Goal: Task Accomplishment & Management: Complete application form

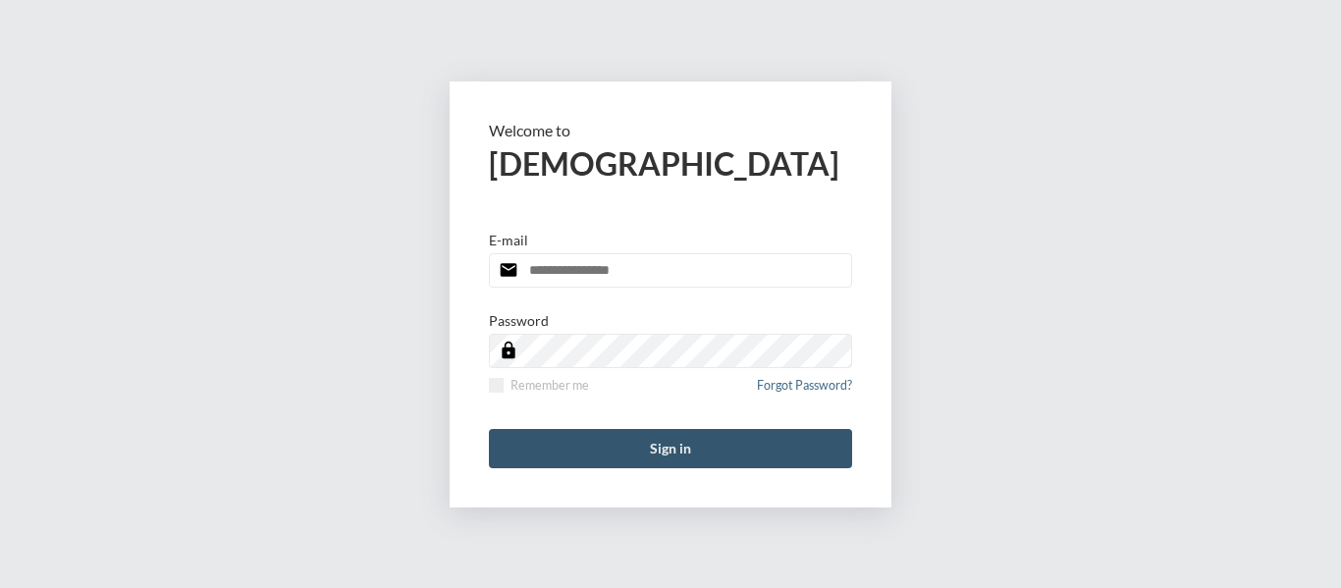
type input "**********"
drag, startPoint x: 689, startPoint y: 456, endPoint x: 752, endPoint y: 453, distance: 62.9
click at [689, 456] on button "Sign in" at bounding box center [670, 448] width 363 height 39
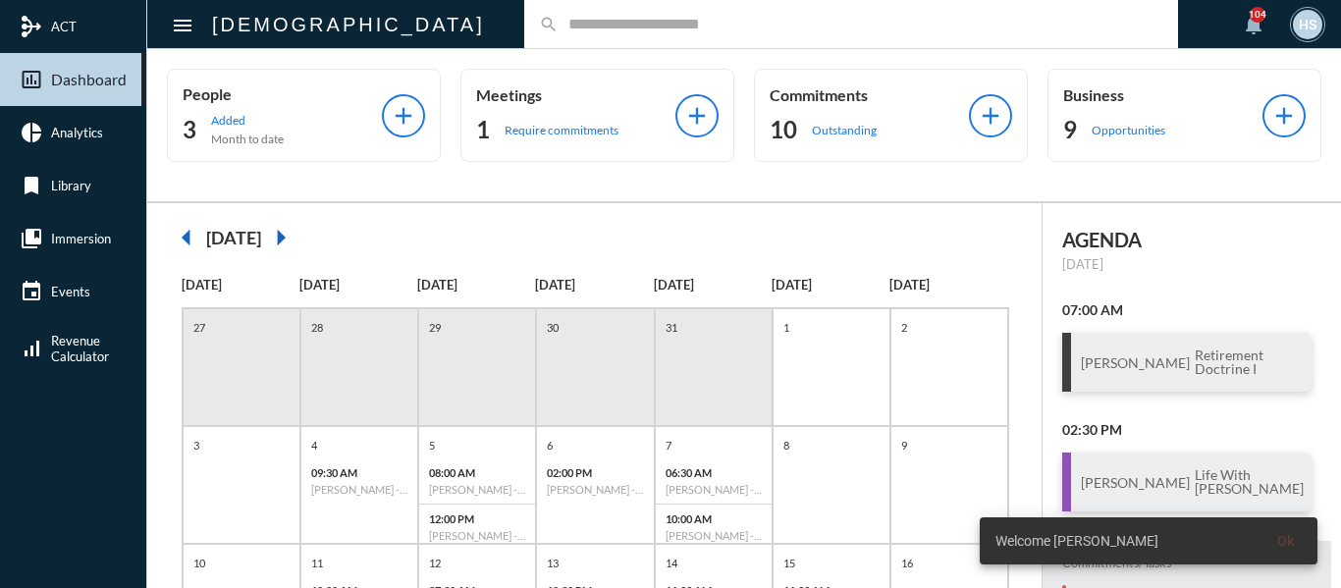
click at [559, 25] on input "text" at bounding box center [861, 24] width 605 height 17
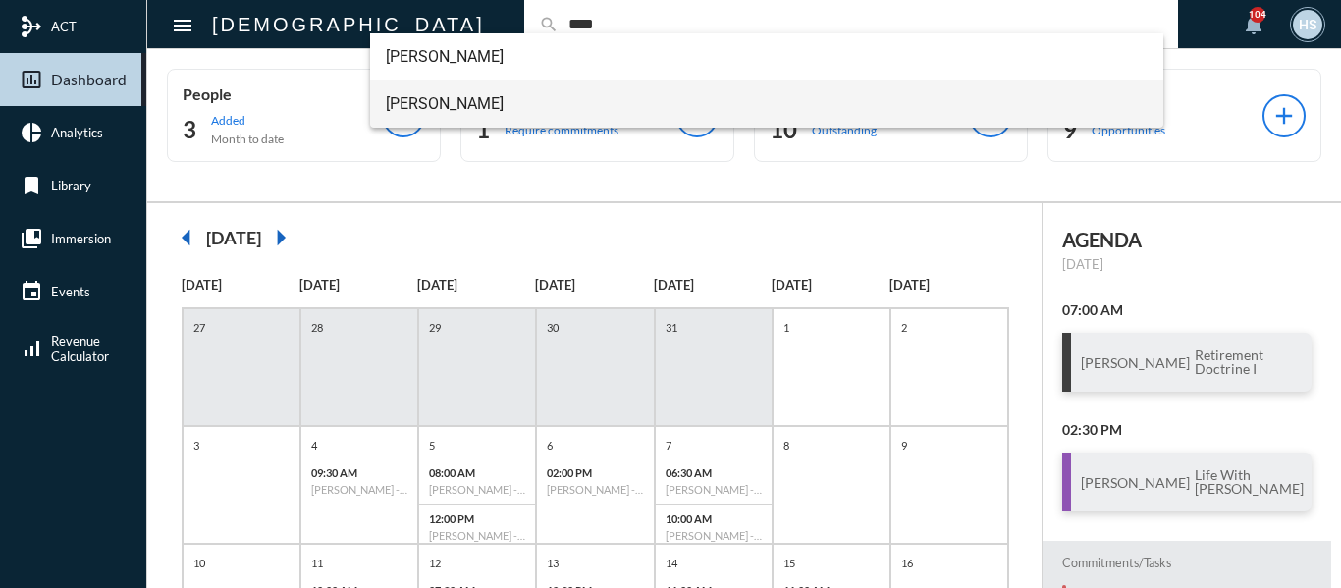
type input "****"
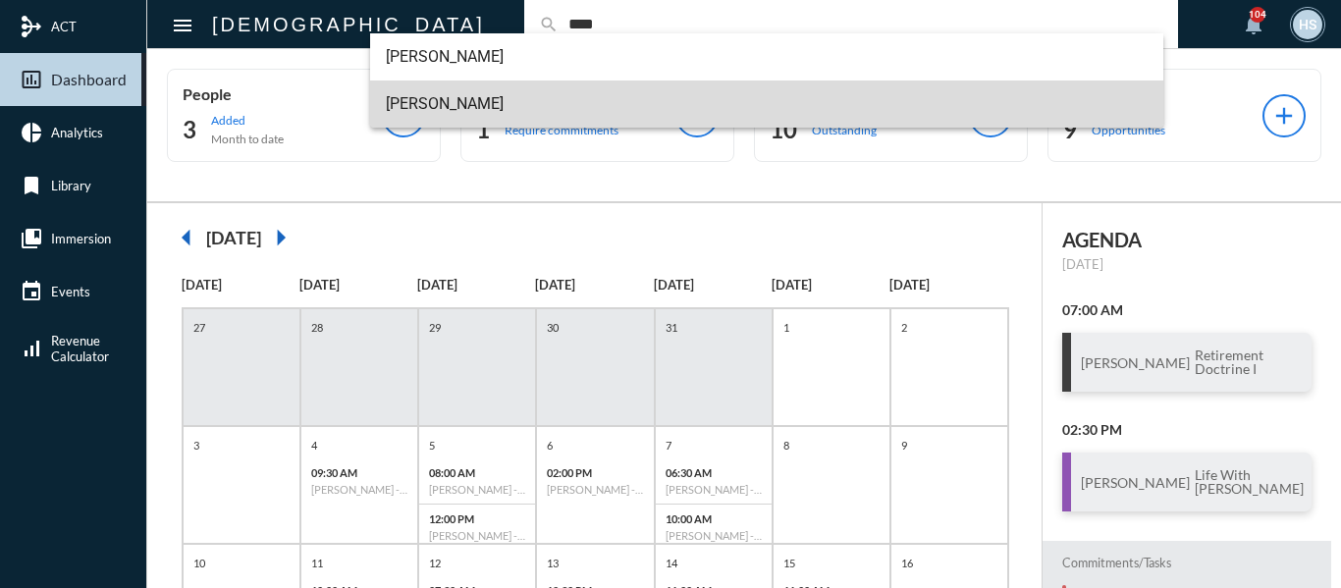
click at [442, 101] on span "Trent Baar" at bounding box center [767, 103] width 763 height 47
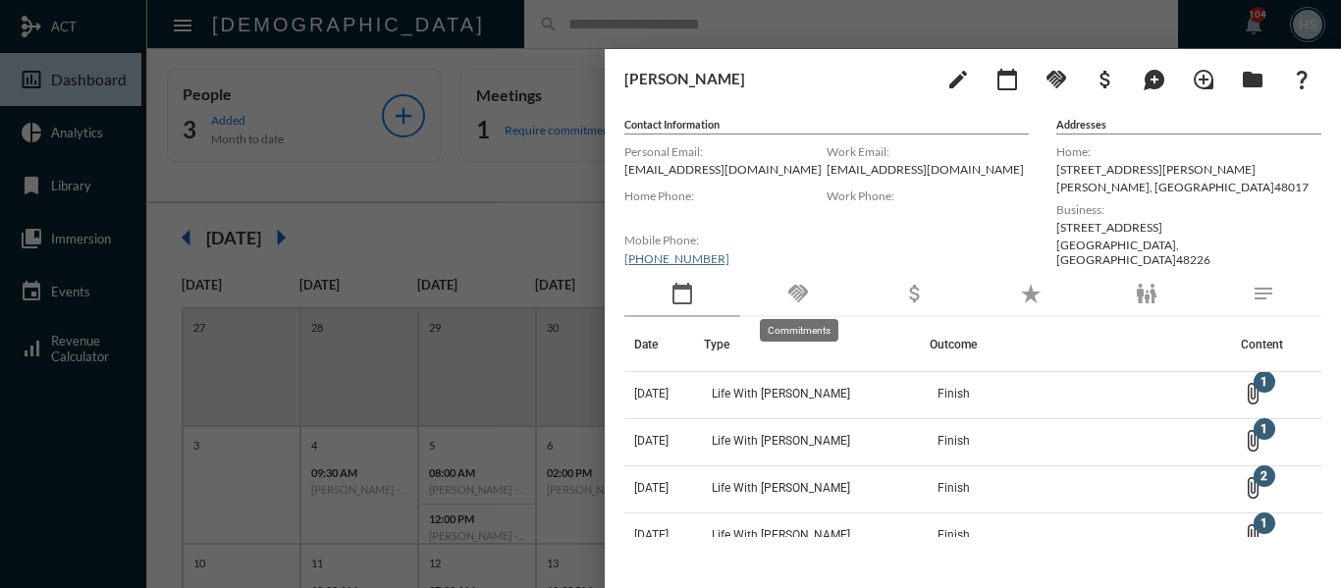
click at [796, 294] on mat-icon "handshake" at bounding box center [798, 294] width 24 height 24
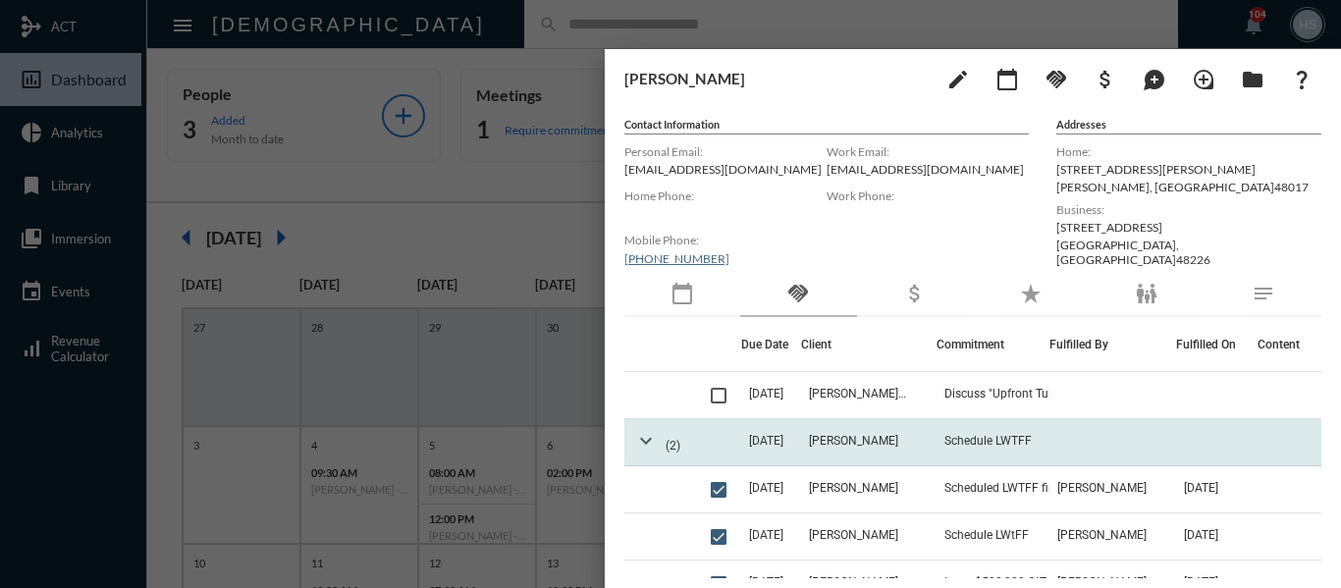
click at [646, 441] on mat-icon "expand_more" at bounding box center [646, 441] width 24 height 24
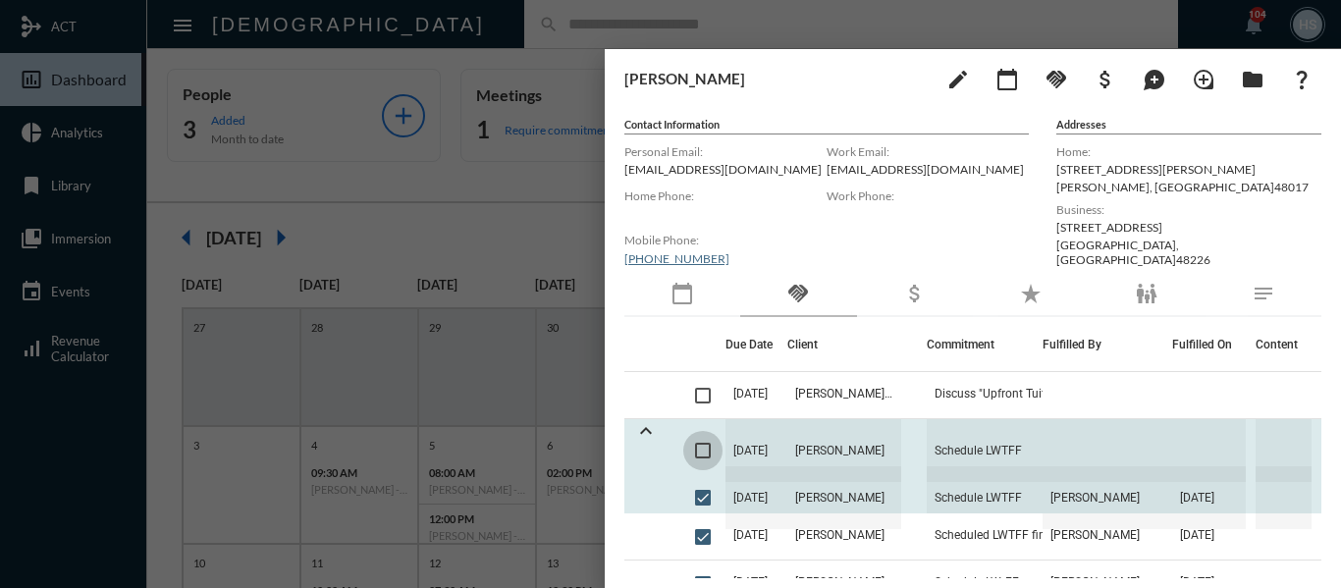
click at [707, 451] on span at bounding box center [703, 451] width 16 height 16
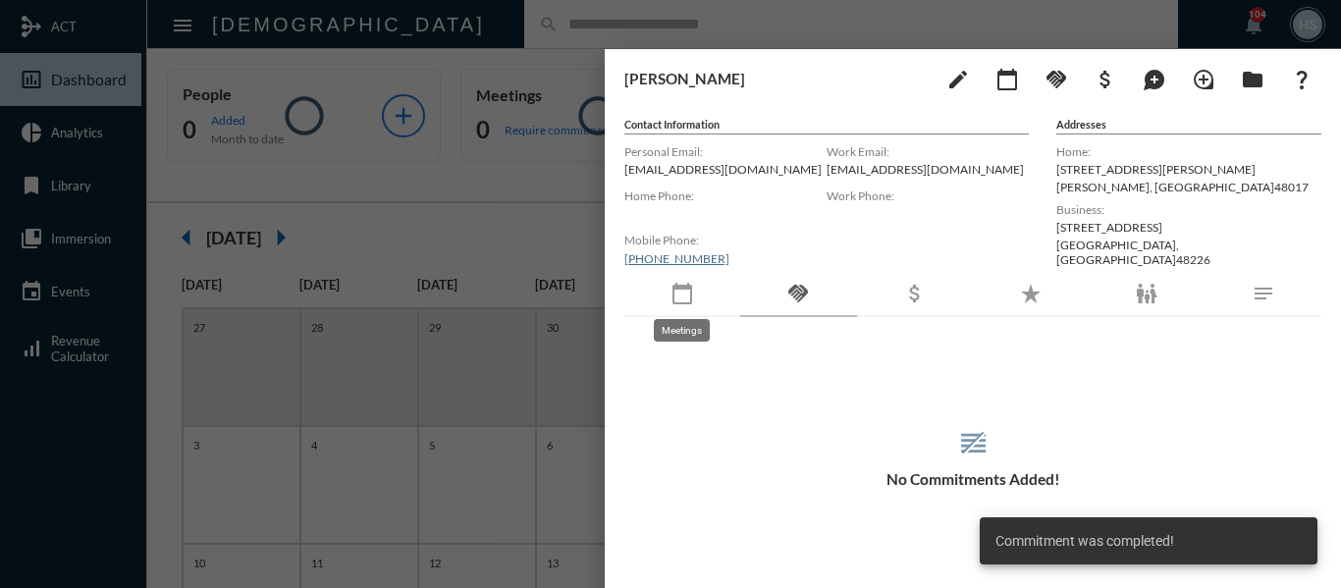
click at [683, 293] on mat-icon "calendar_today" at bounding box center [682, 294] width 24 height 24
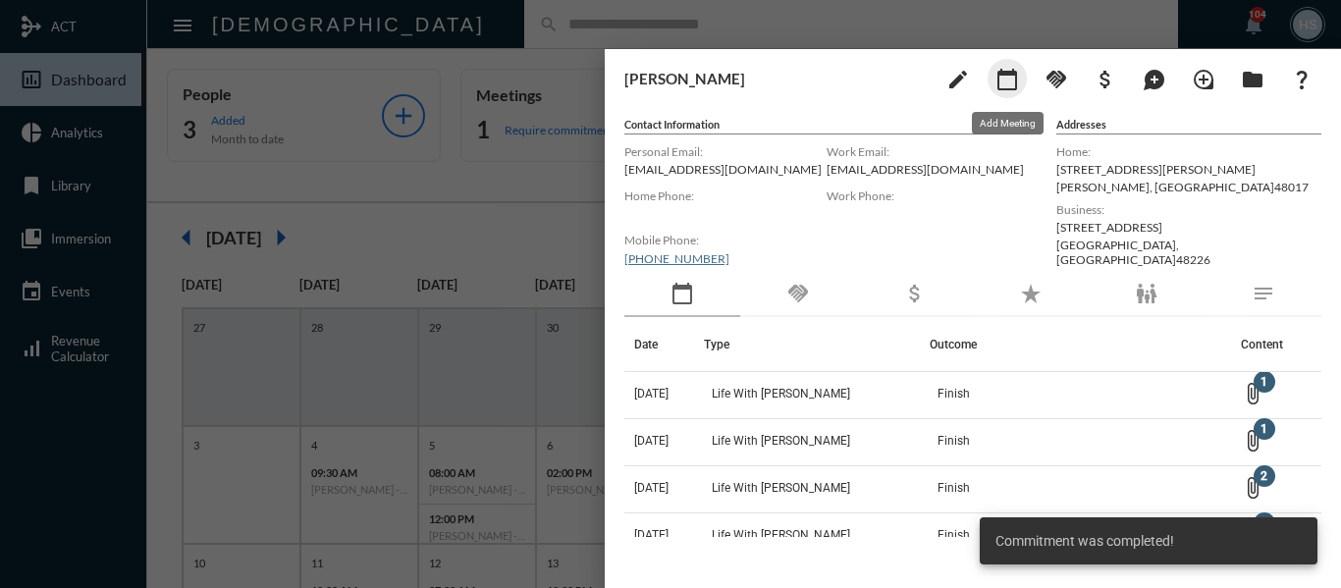
click at [1000, 80] on mat-icon "calendar_today" at bounding box center [1007, 80] width 24 height 24
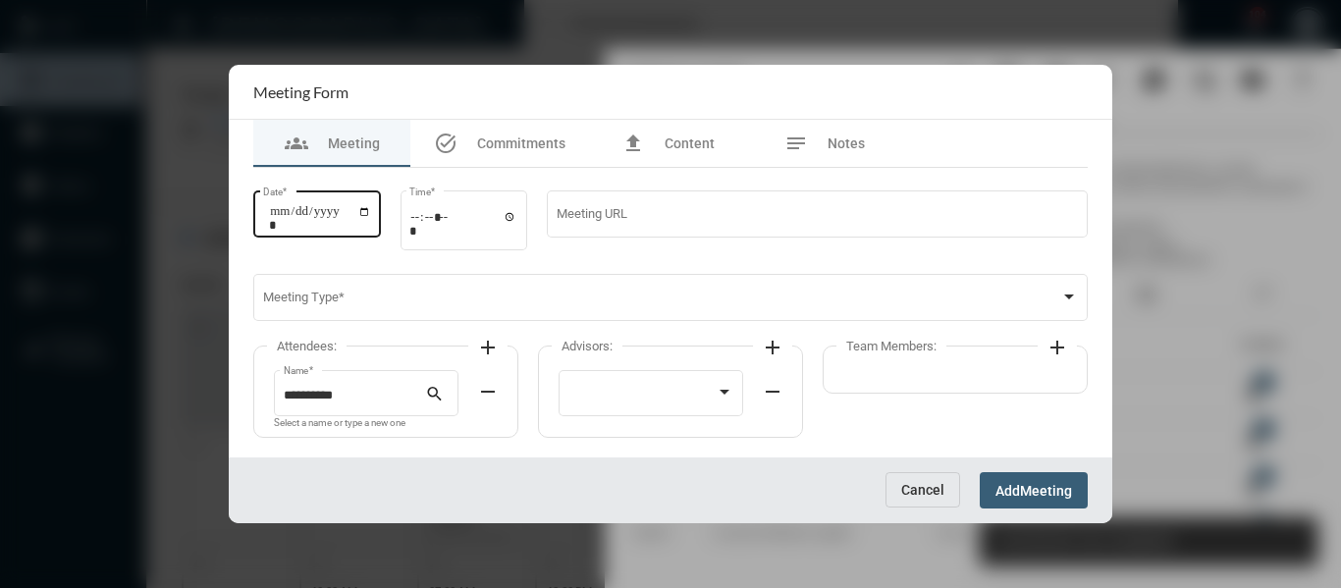
click at [368, 211] on input "Date *" at bounding box center [320, 217] width 102 height 27
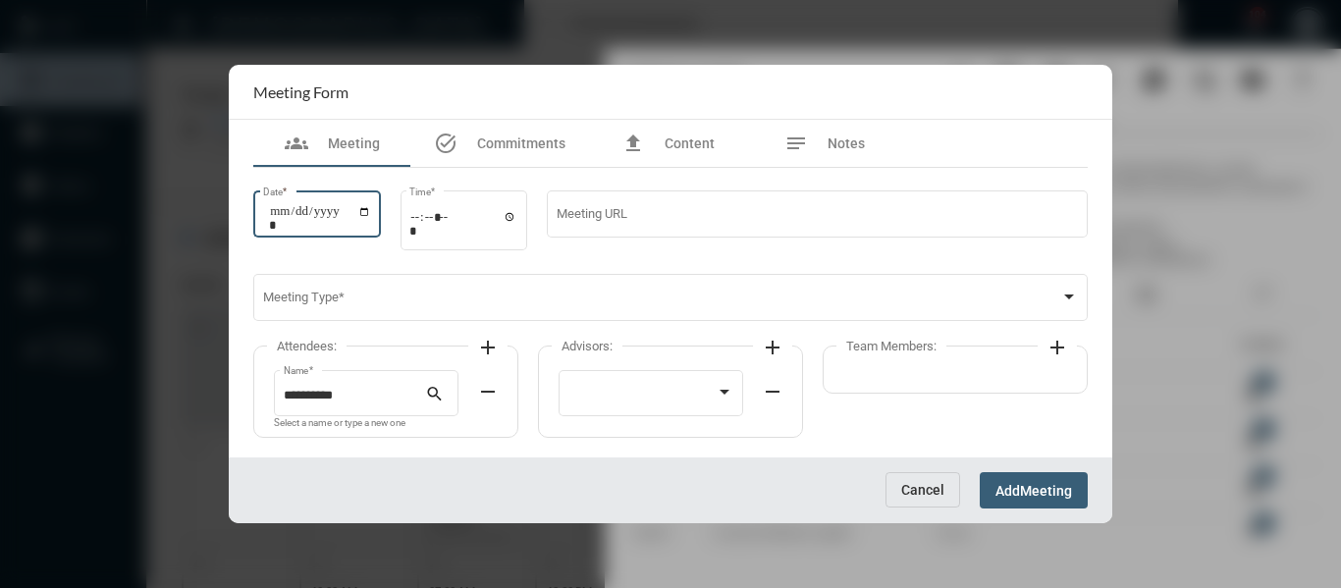
type input "**********"
click at [517, 217] on input "Time *" at bounding box center [463, 223] width 108 height 28
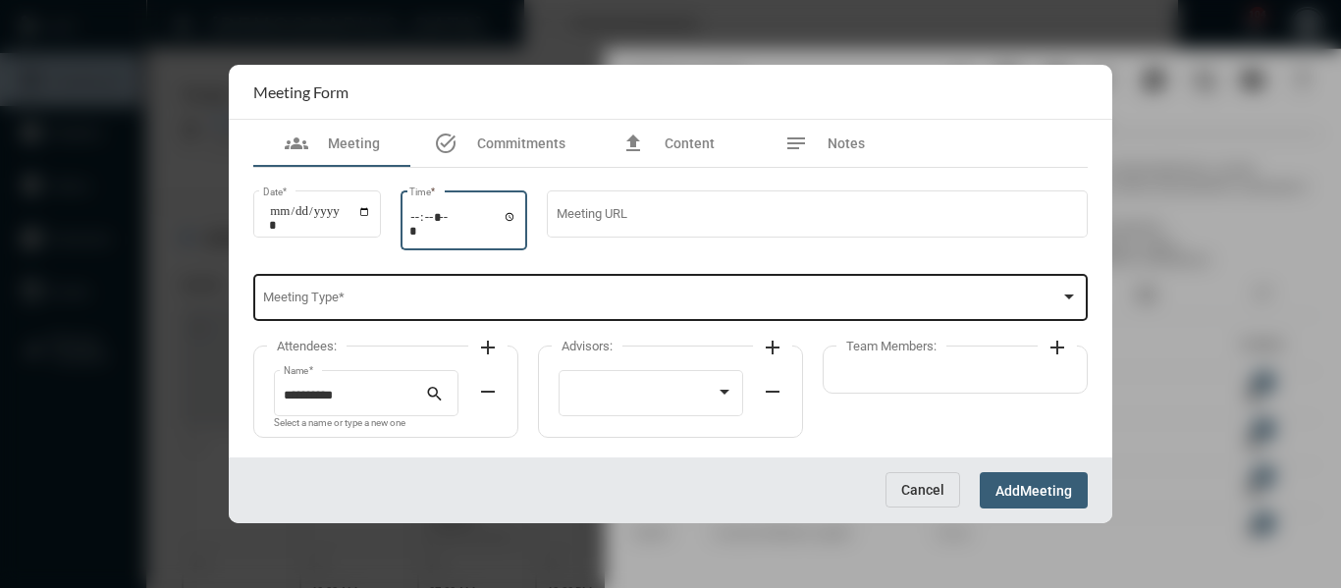
type input "*****"
click at [686, 311] on div "Meeting Type *" at bounding box center [671, 296] width 816 height 50
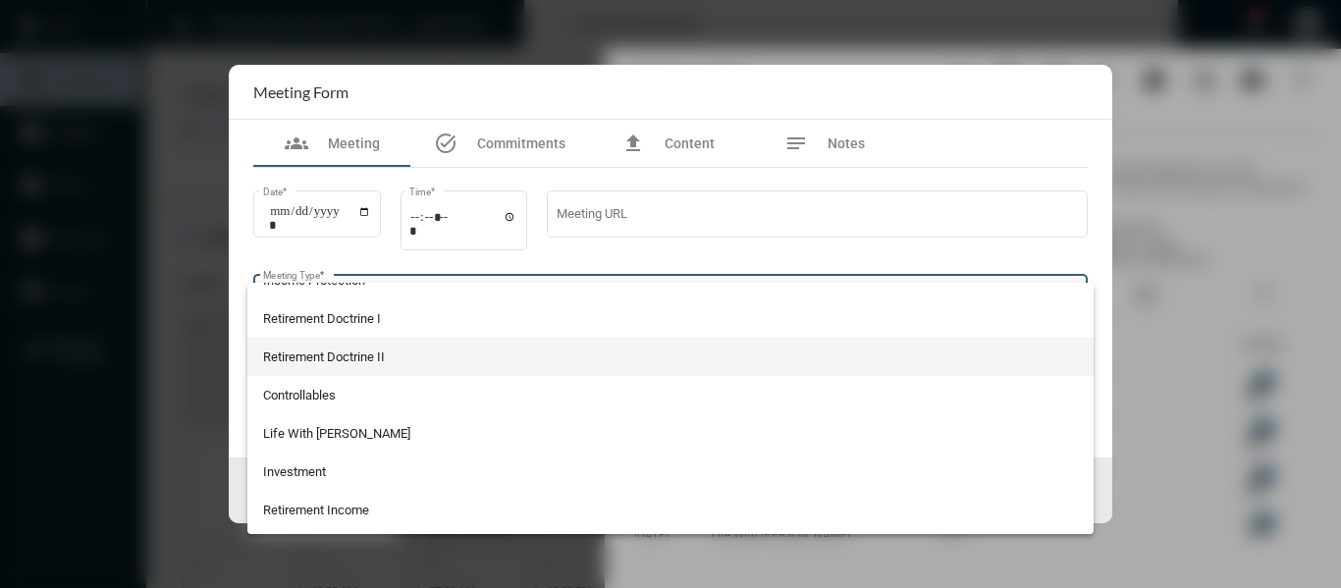
scroll to position [294, 0]
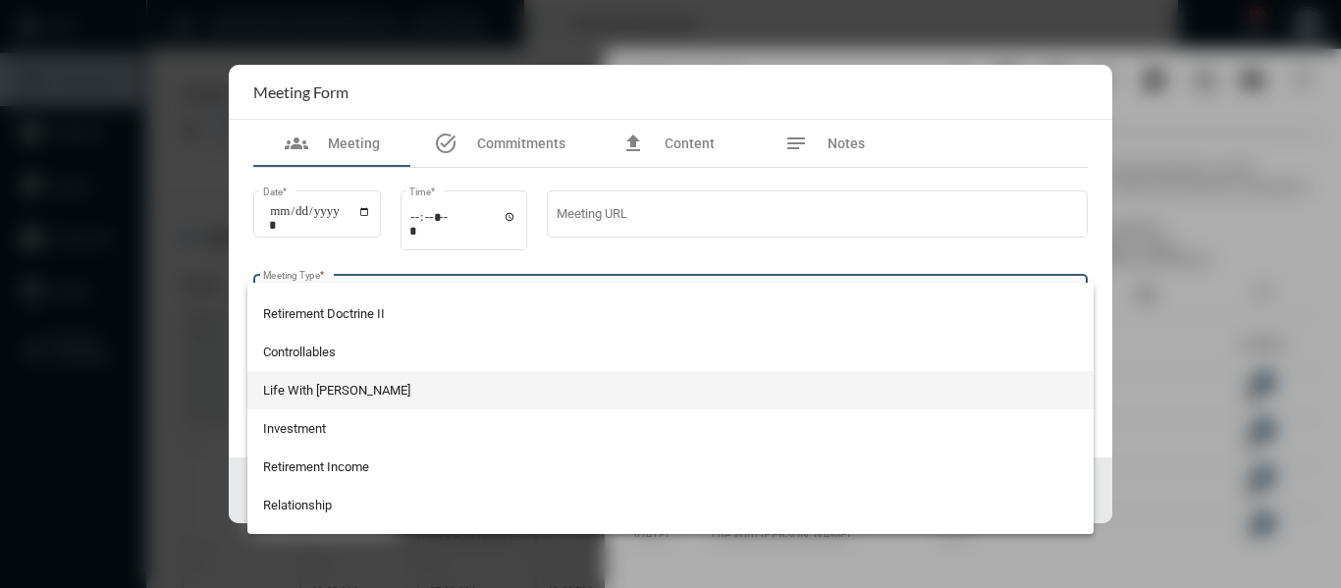
click at [333, 381] on span "Life With Alacrity" at bounding box center [671, 390] width 816 height 38
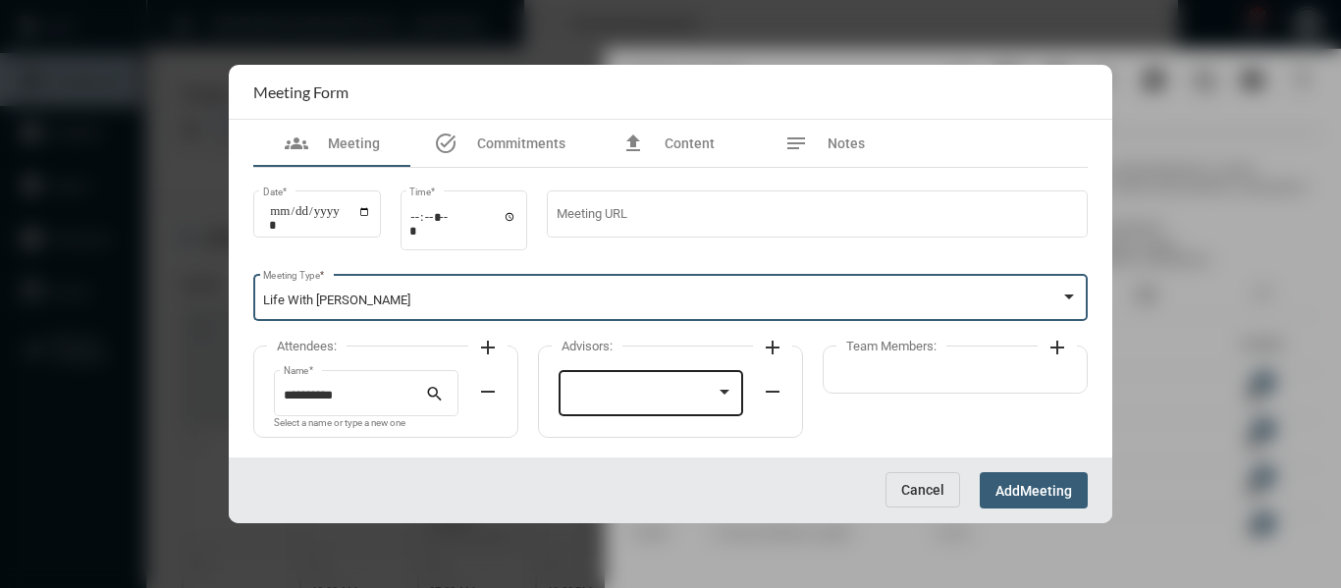
click at [654, 386] on div at bounding box center [651, 391] width 166 height 50
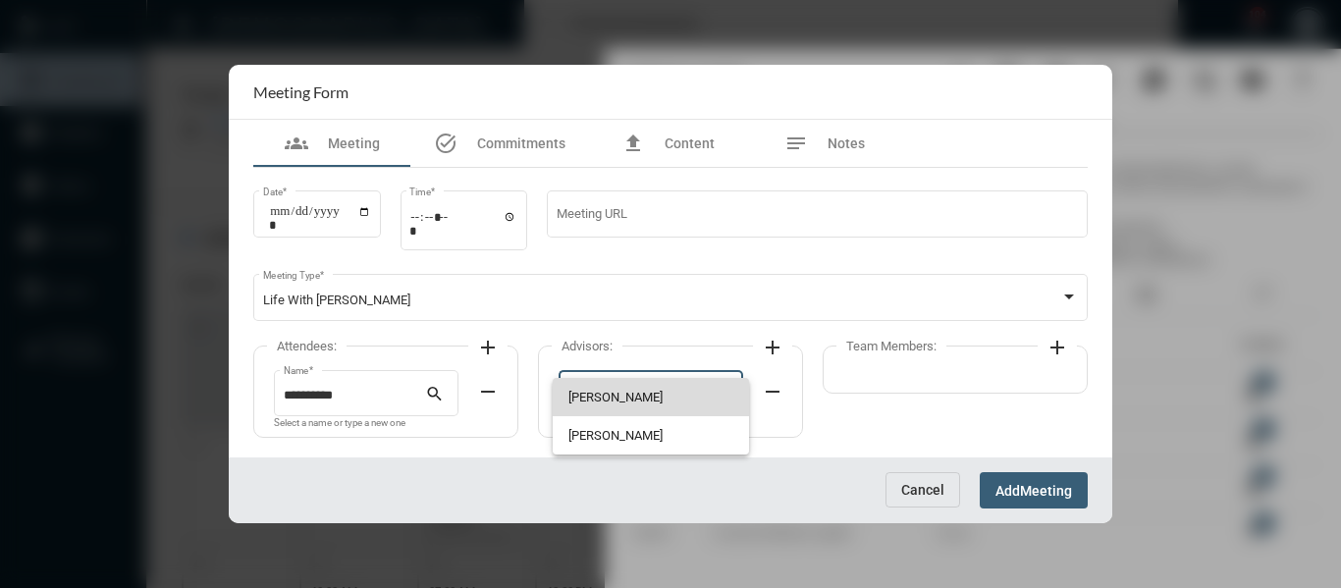
click at [615, 395] on span "Bryndon Skelton" at bounding box center [651, 397] width 166 height 38
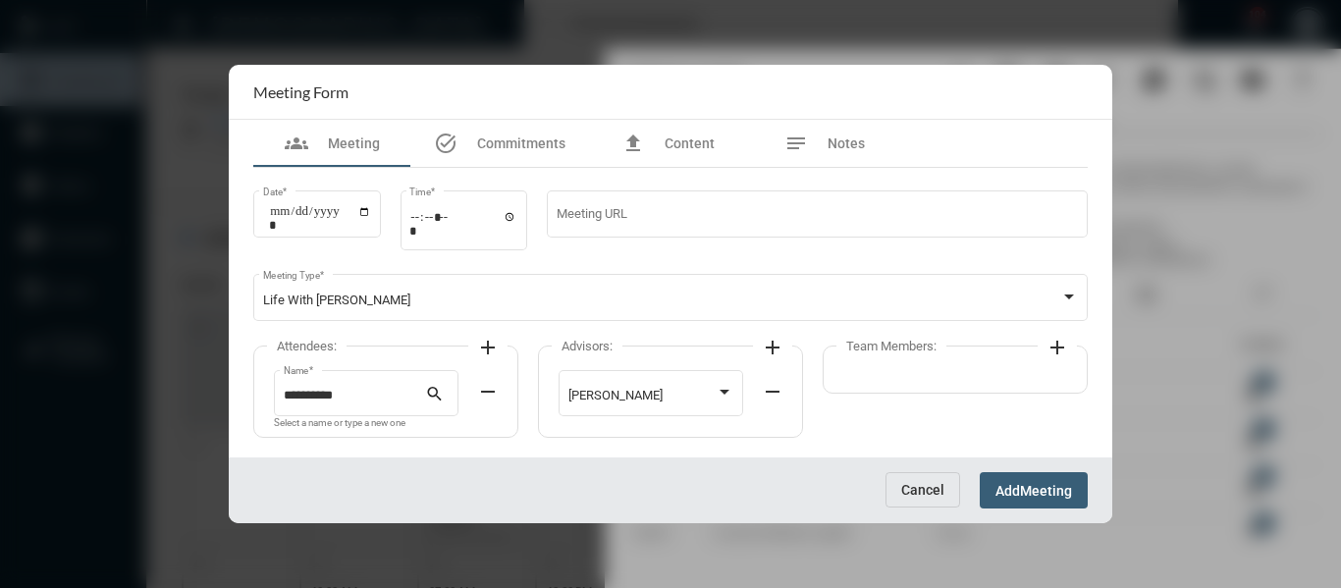
click at [1061, 351] on mat-icon "add" at bounding box center [1057, 348] width 24 height 24
click at [998, 385] on div at bounding box center [936, 391] width 166 height 50
click at [905, 400] on span "Holly Skelton" at bounding box center [936, 397] width 166 height 38
click at [1033, 495] on span "Meeting" at bounding box center [1046, 491] width 52 height 16
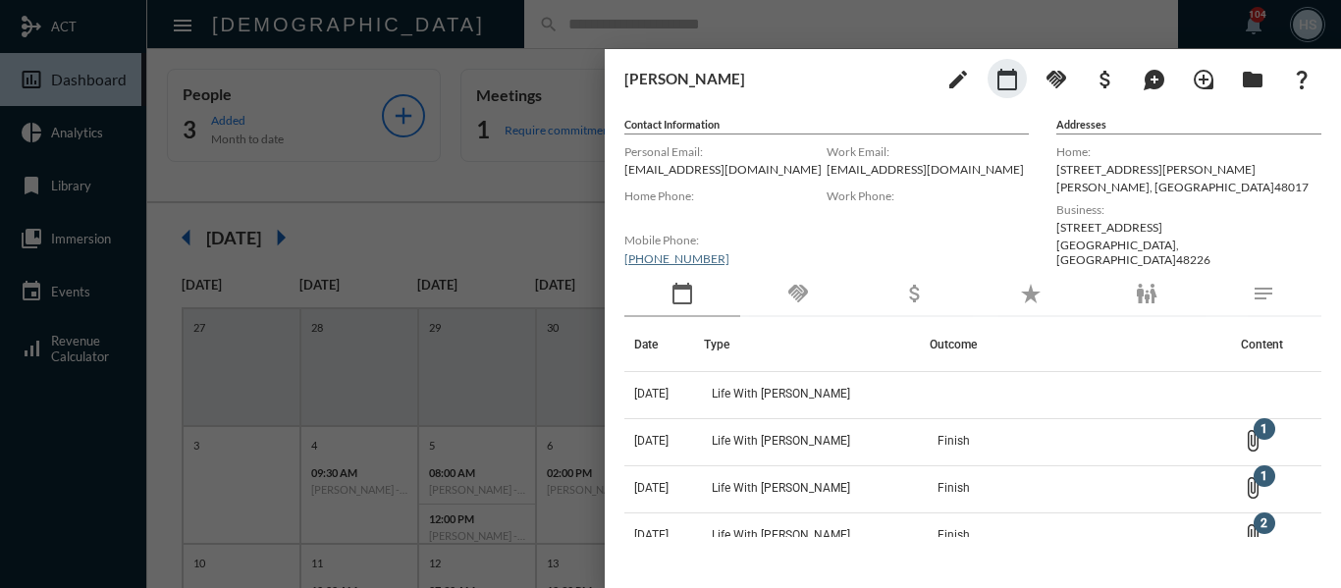
click at [521, 26] on div at bounding box center [670, 294] width 1341 height 588
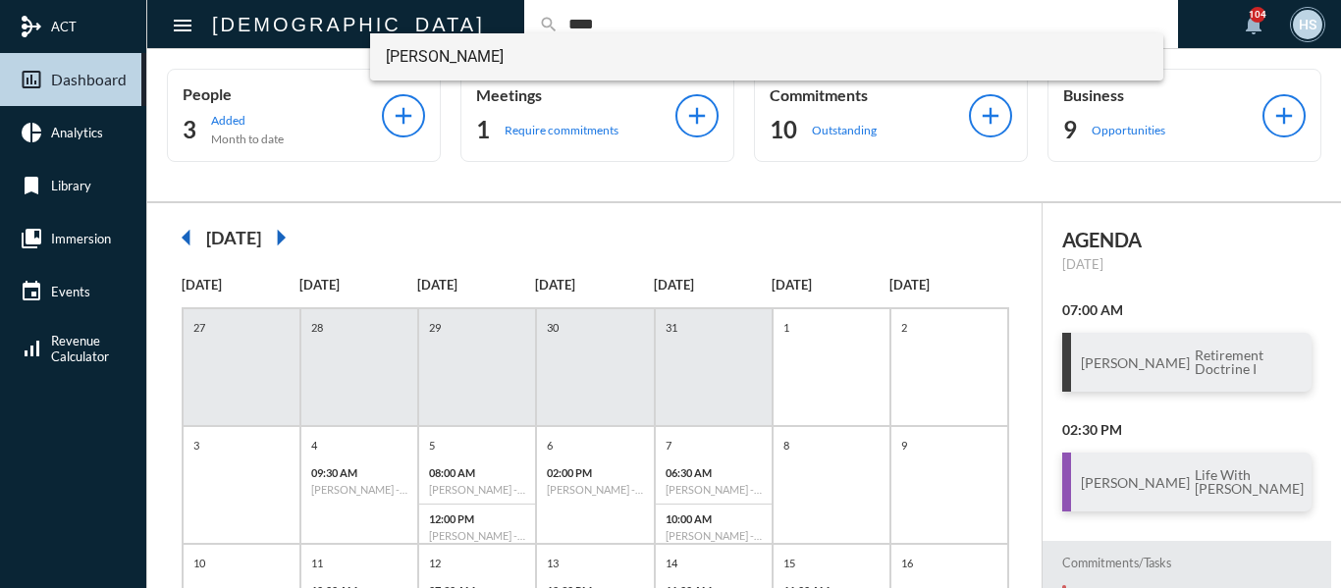
type input "****"
click at [476, 47] on span "Joseph Goddeeris" at bounding box center [767, 56] width 763 height 47
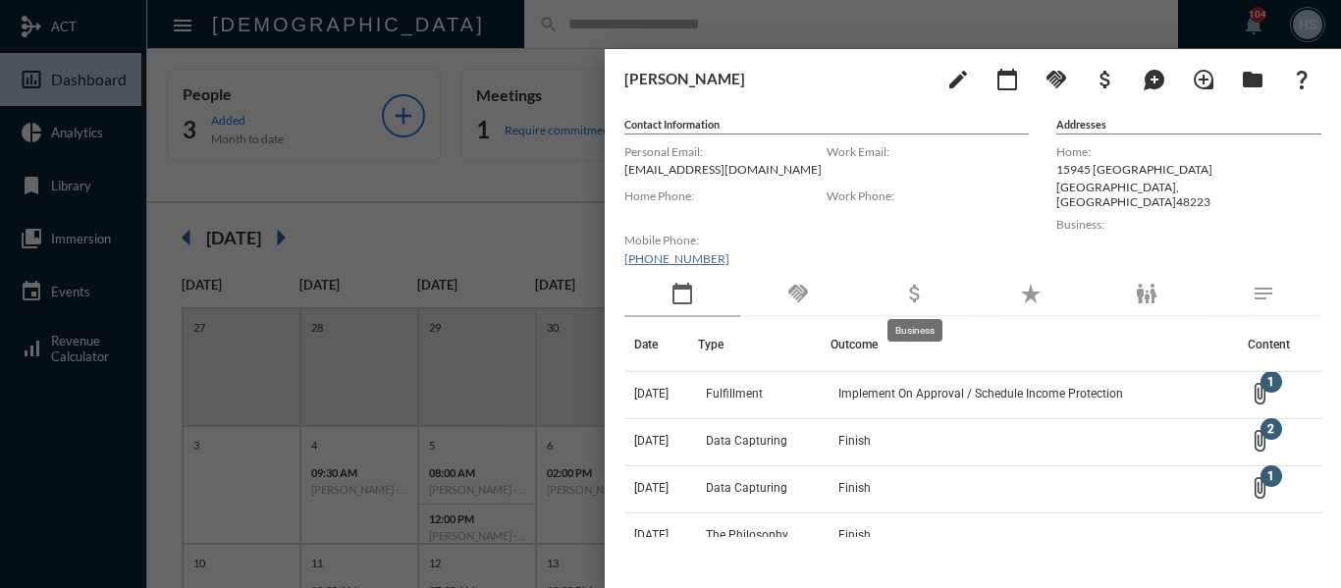
click at [909, 290] on mat-icon "attach_money" at bounding box center [915, 294] width 24 height 24
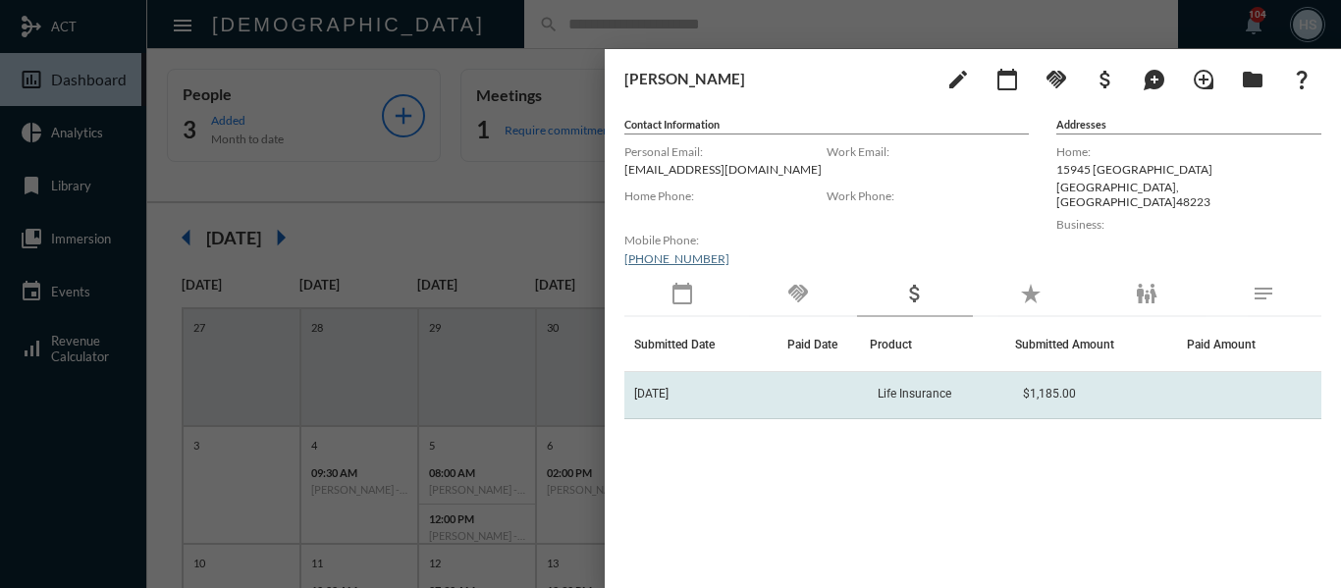
click at [922, 395] on span "Life Insurance" at bounding box center [915, 394] width 74 height 14
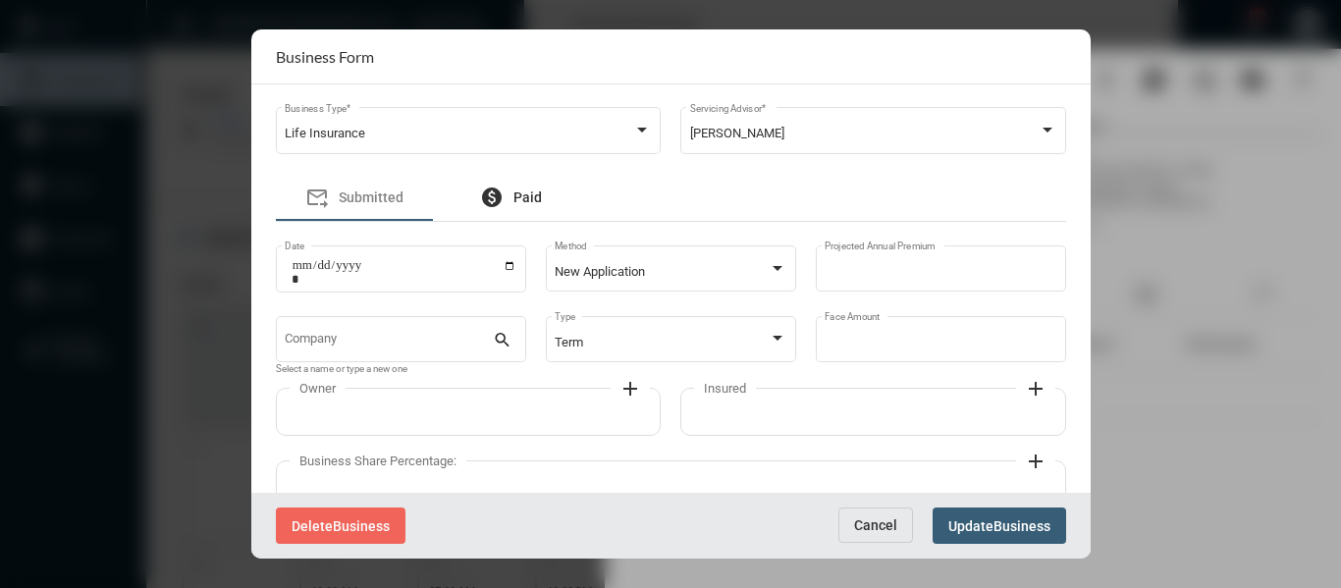
click at [521, 195] on span "Paid" at bounding box center [527, 197] width 28 height 16
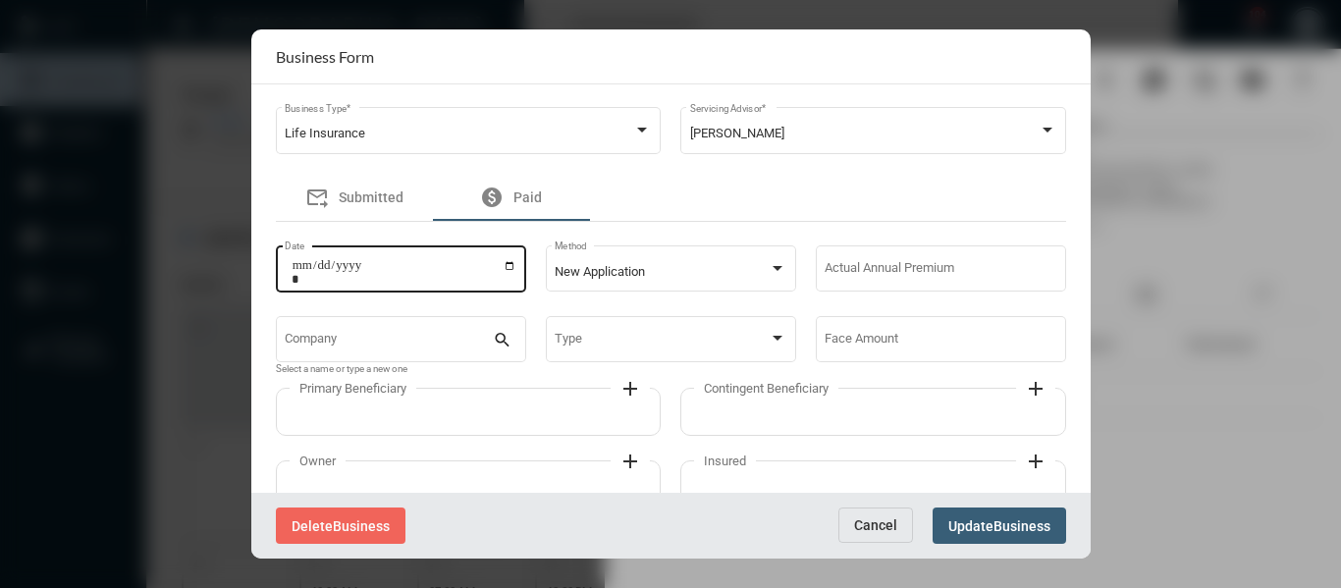
click at [507, 262] on input "Date" at bounding box center [404, 271] width 225 height 27
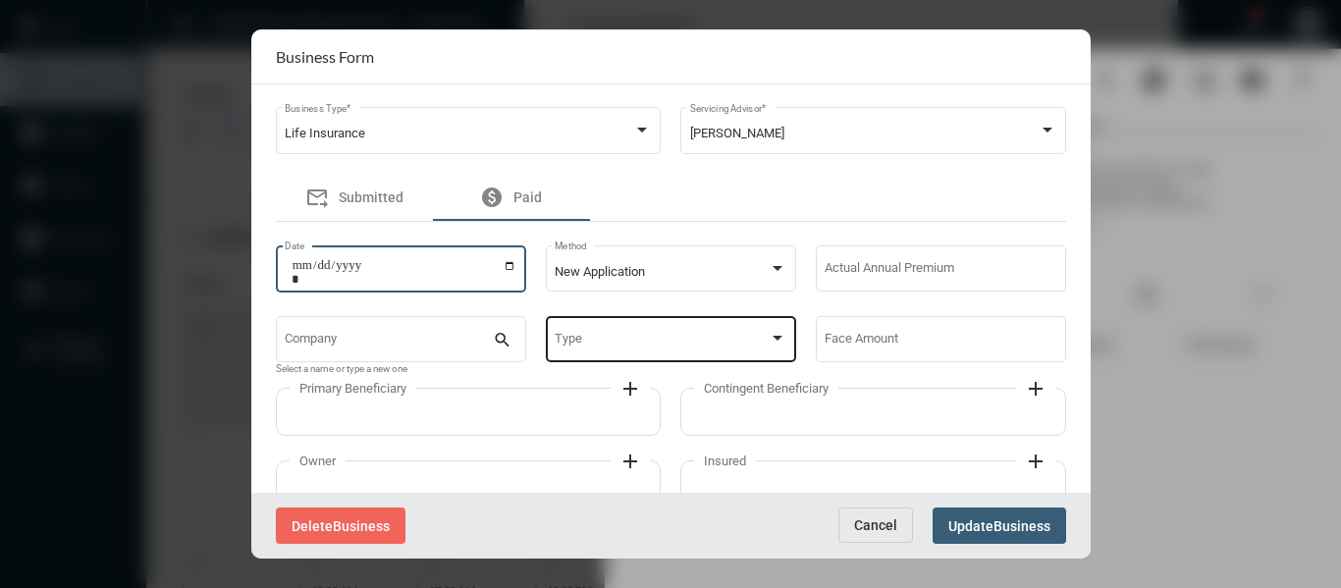
type input "**********"
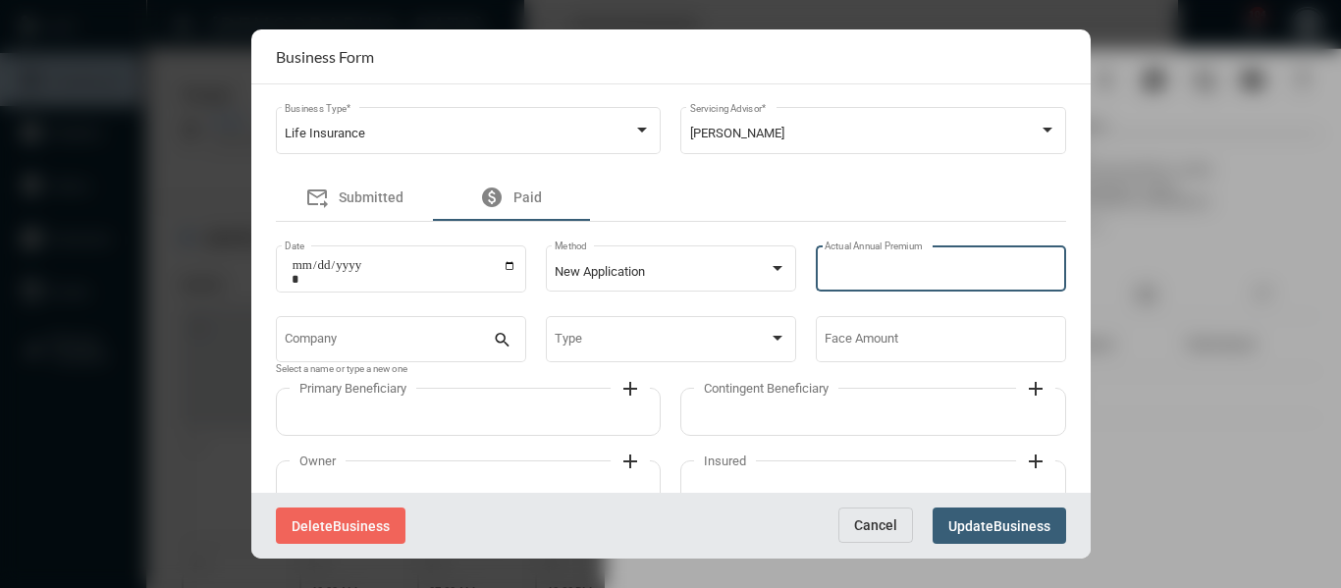
click at [883, 268] on input "Actual Annual Premium" at bounding box center [941, 272] width 232 height 15
type input "***"
click at [453, 328] on div "Company" at bounding box center [389, 338] width 208 height 50
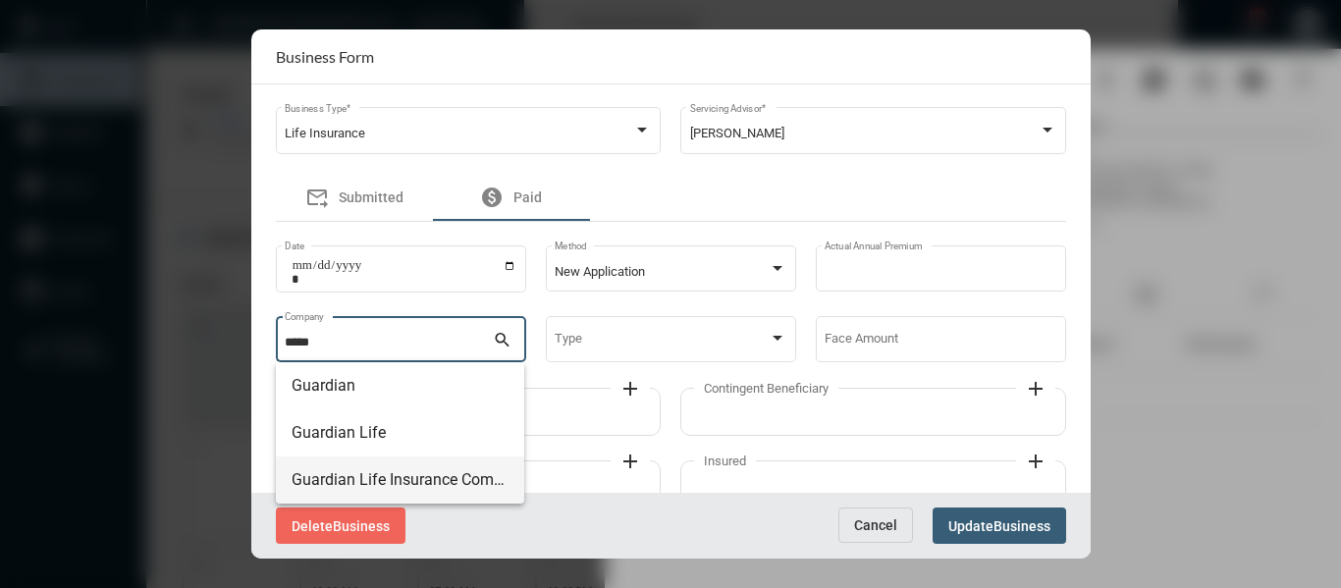
click at [418, 482] on span "Guardian Life Insurance Company" at bounding box center [400, 479] width 217 height 47
type input "**********"
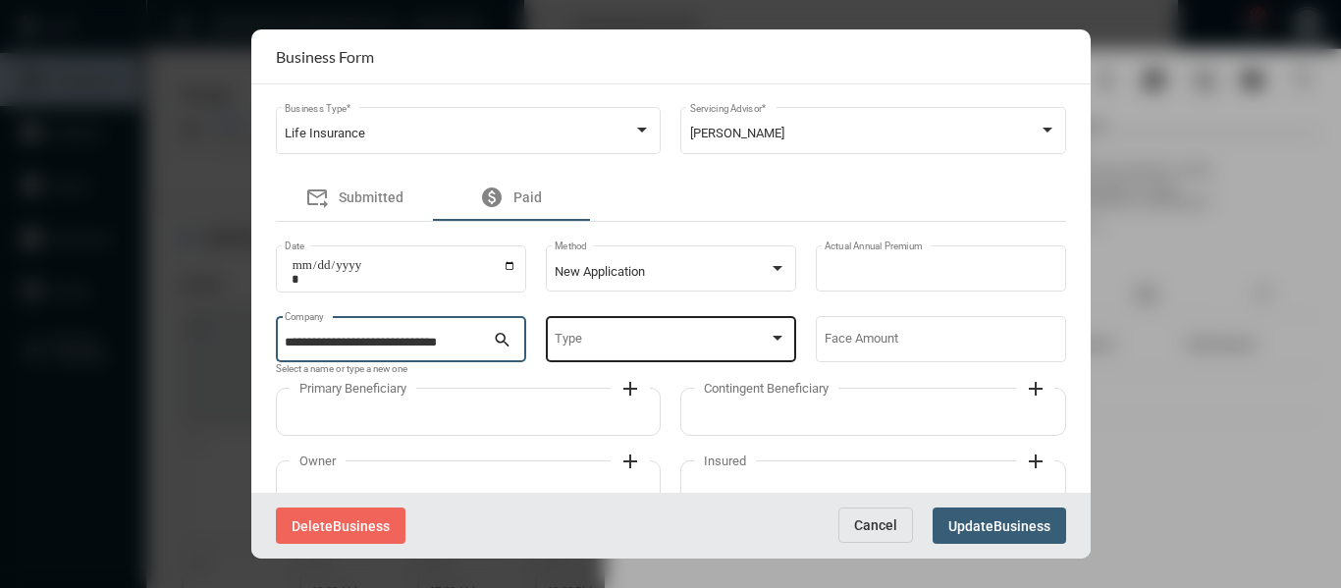
click at [642, 343] on span at bounding box center [662, 343] width 214 height 15
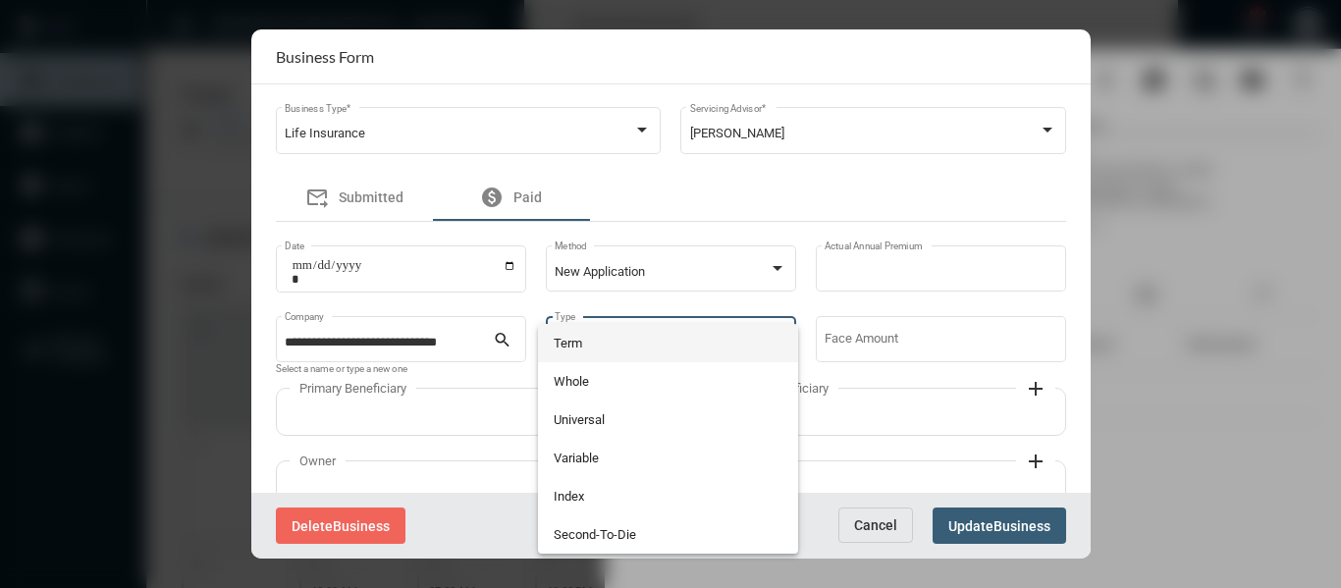
click at [576, 341] on span "Term" at bounding box center [669, 343] width 230 height 38
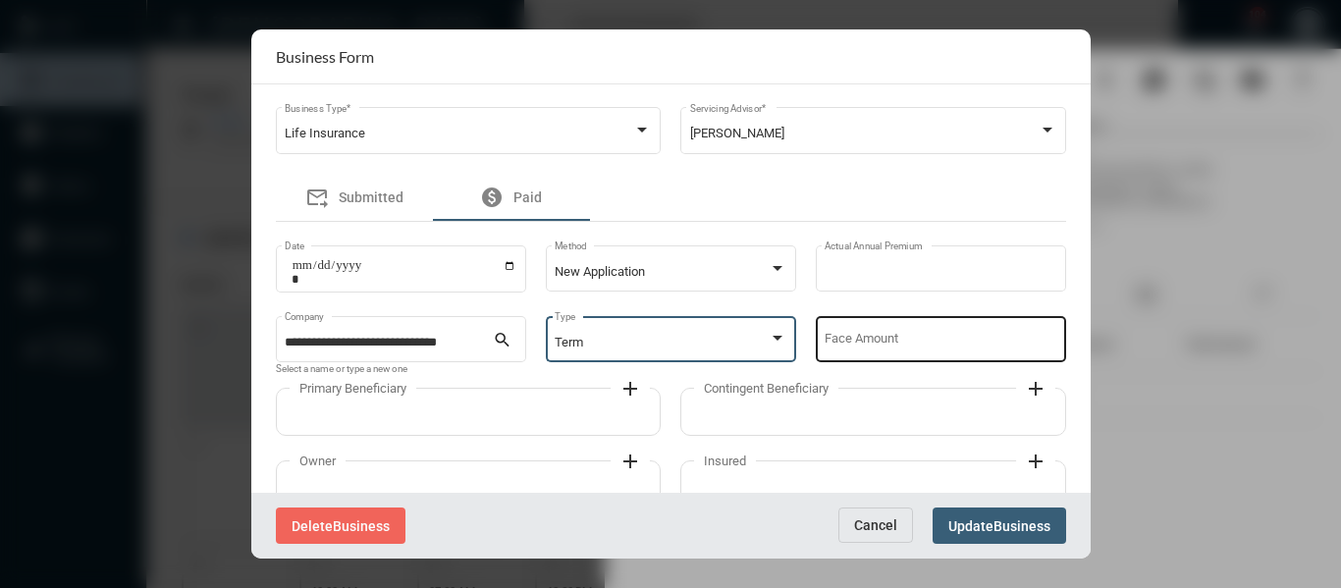
click at [889, 330] on div "Face Amount" at bounding box center [941, 338] width 232 height 50
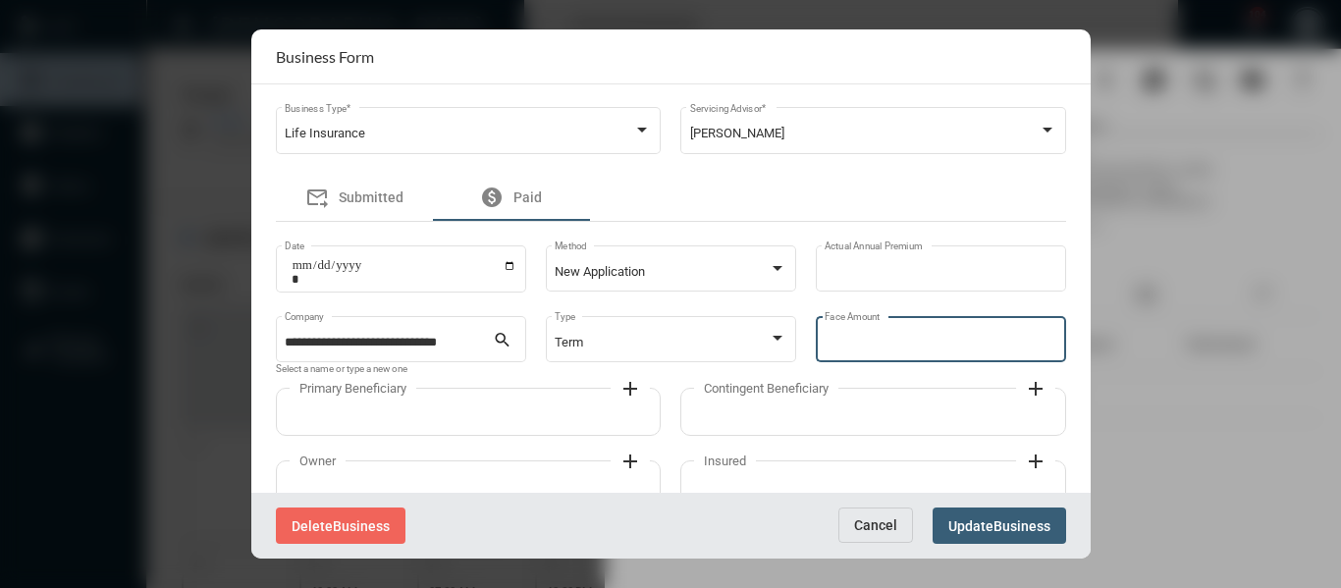
type input "*******"
click at [680, 377] on div "Term Type" at bounding box center [671, 348] width 250 height 64
click at [1000, 527] on span "Business" at bounding box center [1021, 526] width 57 height 16
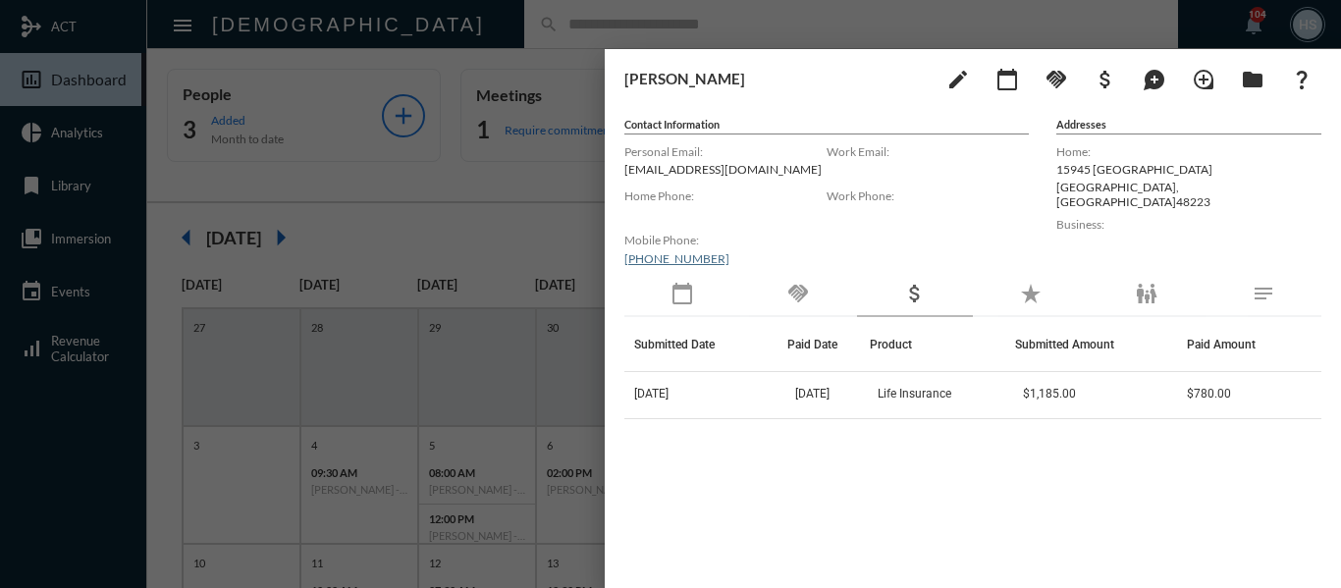
click at [504, 177] on div at bounding box center [670, 294] width 1341 height 588
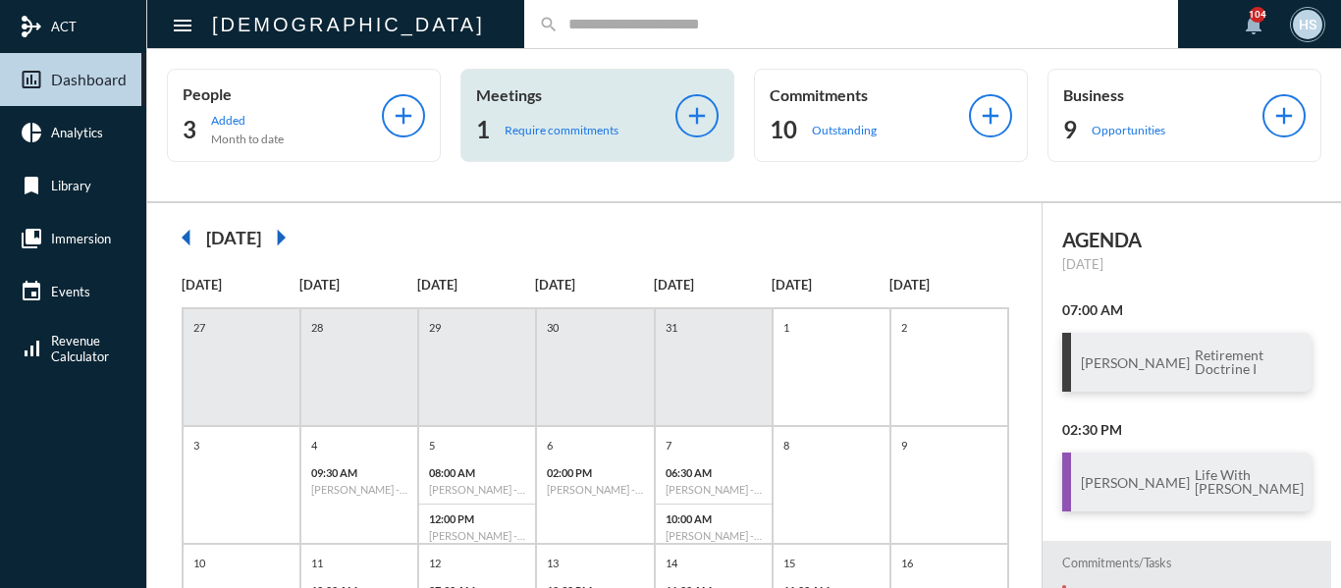
click at [510, 129] on p "Require commitments" at bounding box center [562, 130] width 114 height 15
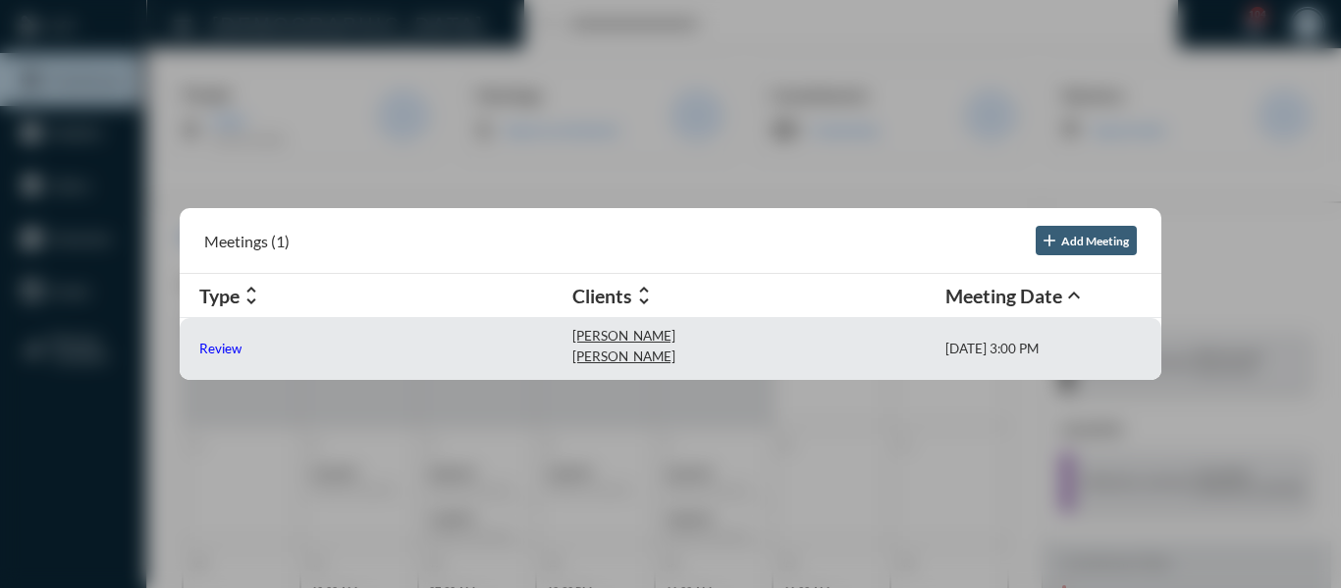
click at [206, 347] on p "Review" at bounding box center [220, 349] width 42 height 16
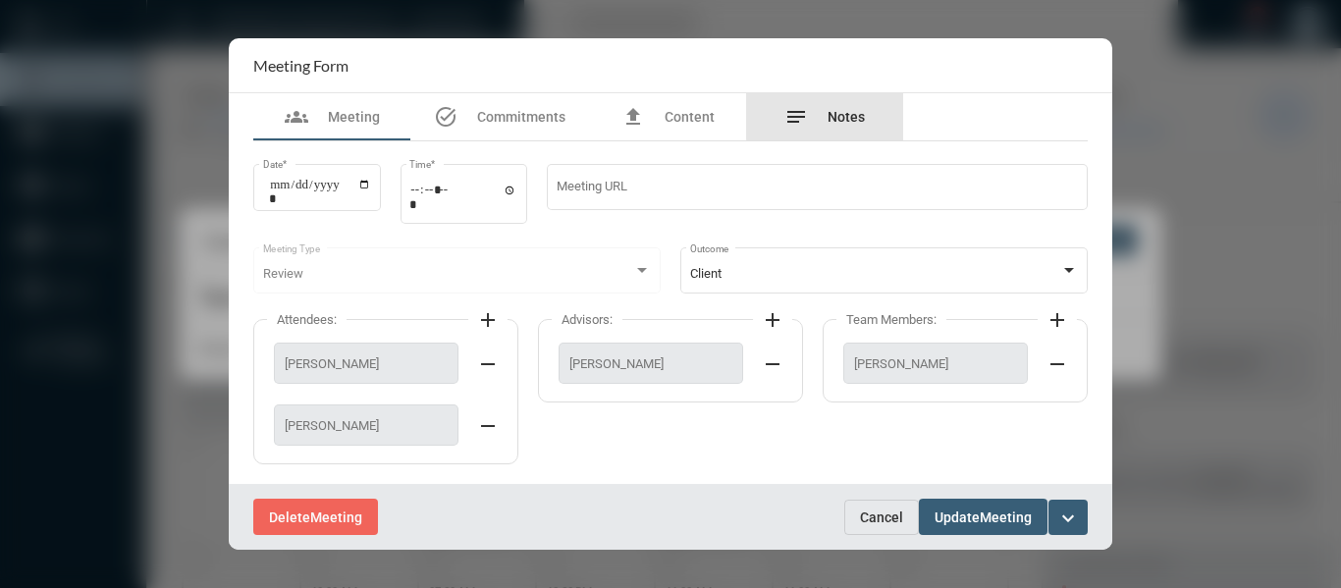
click at [850, 116] on span "Notes" at bounding box center [845, 117] width 37 height 16
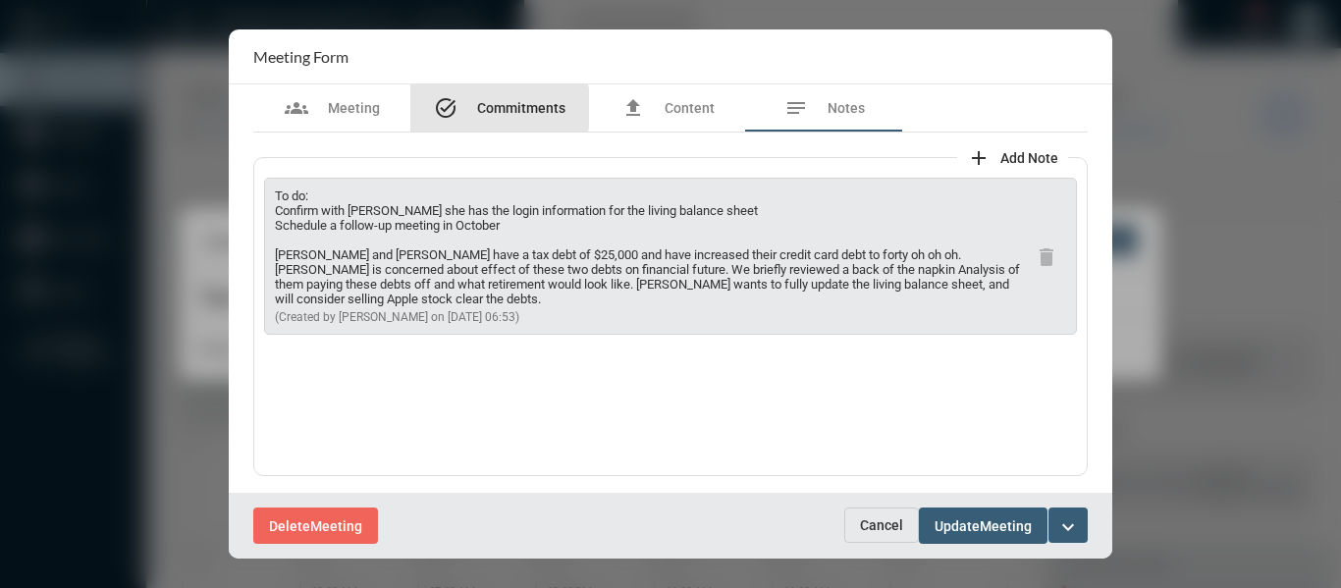
click at [491, 108] on span "Commitments" at bounding box center [521, 108] width 88 height 16
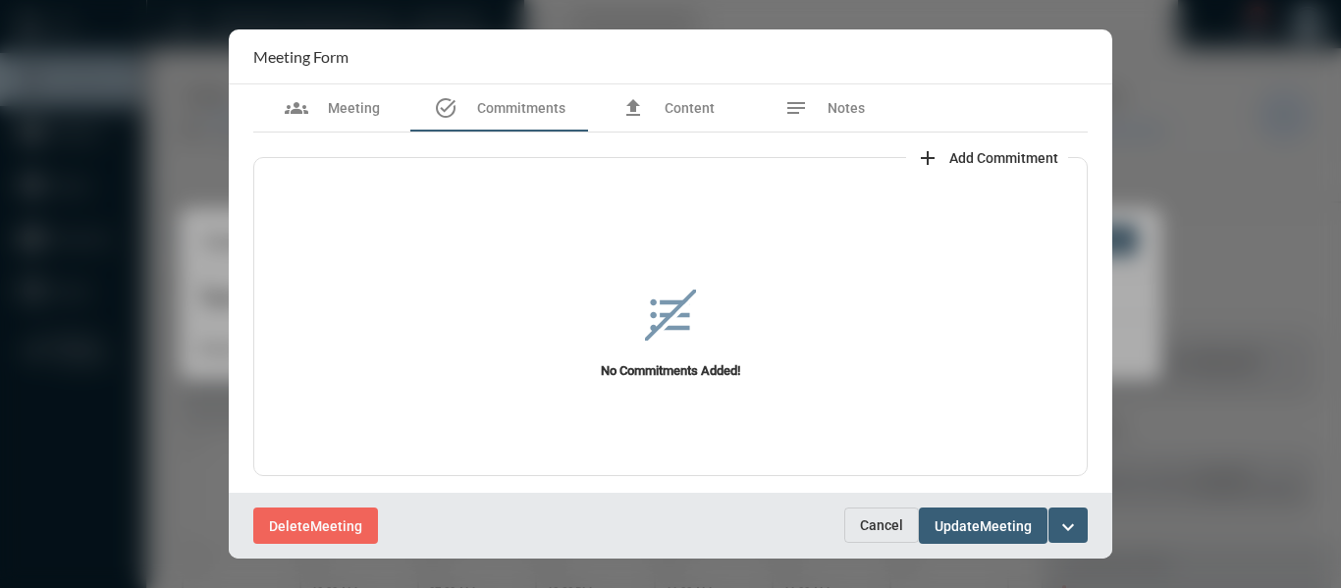
click at [993, 150] on span "Add Commitment" at bounding box center [1003, 158] width 109 height 16
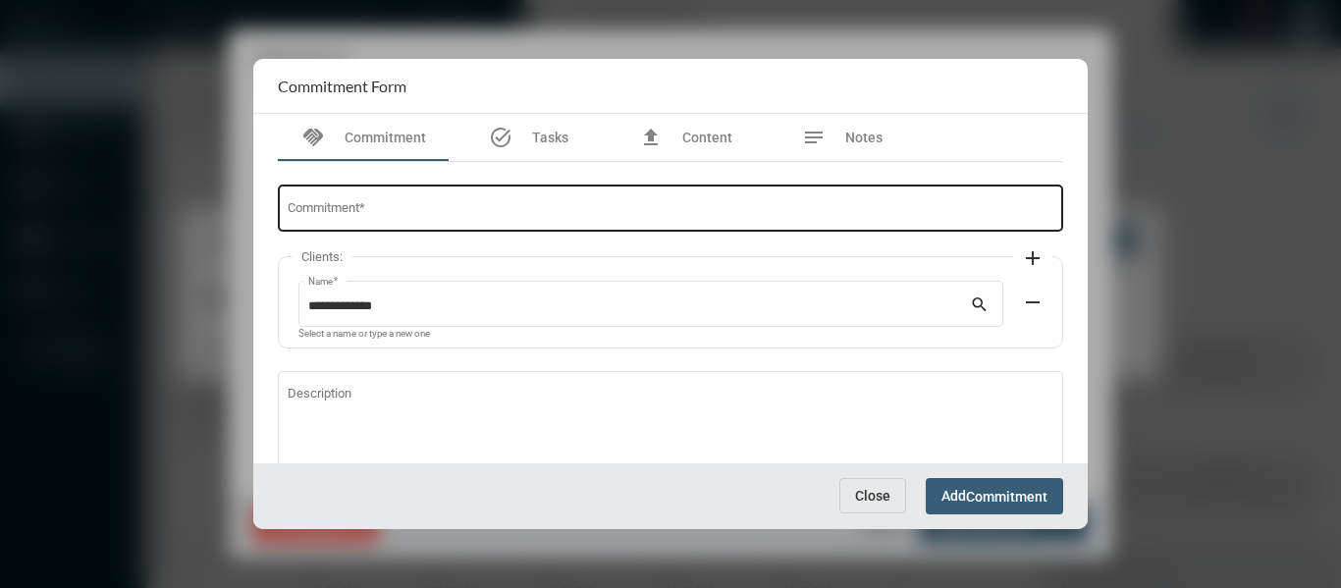
click at [589, 212] on input "Commitment *" at bounding box center [671, 211] width 767 height 15
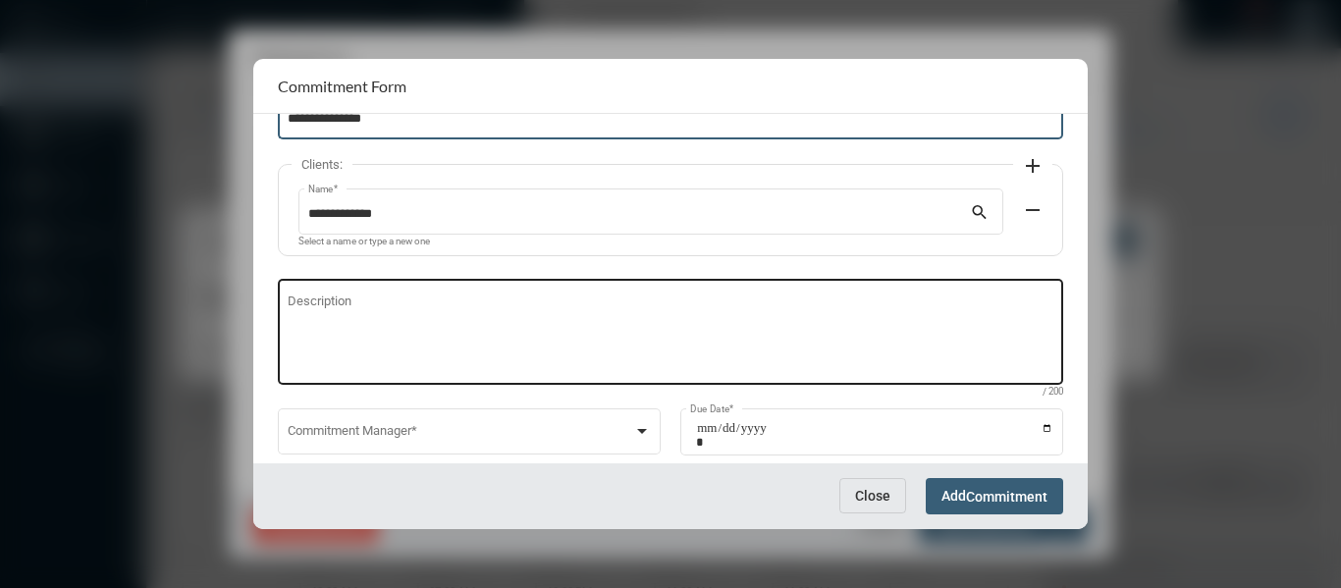
scroll to position [133, 0]
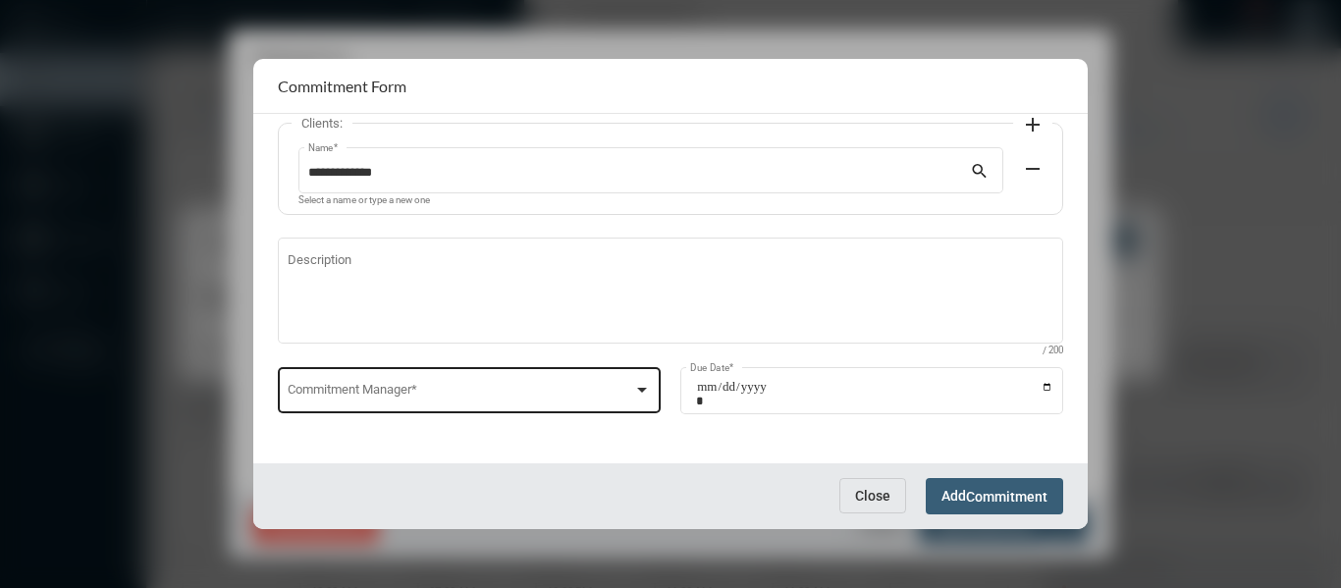
type input "**********"
click at [642, 390] on div at bounding box center [642, 390] width 10 height 5
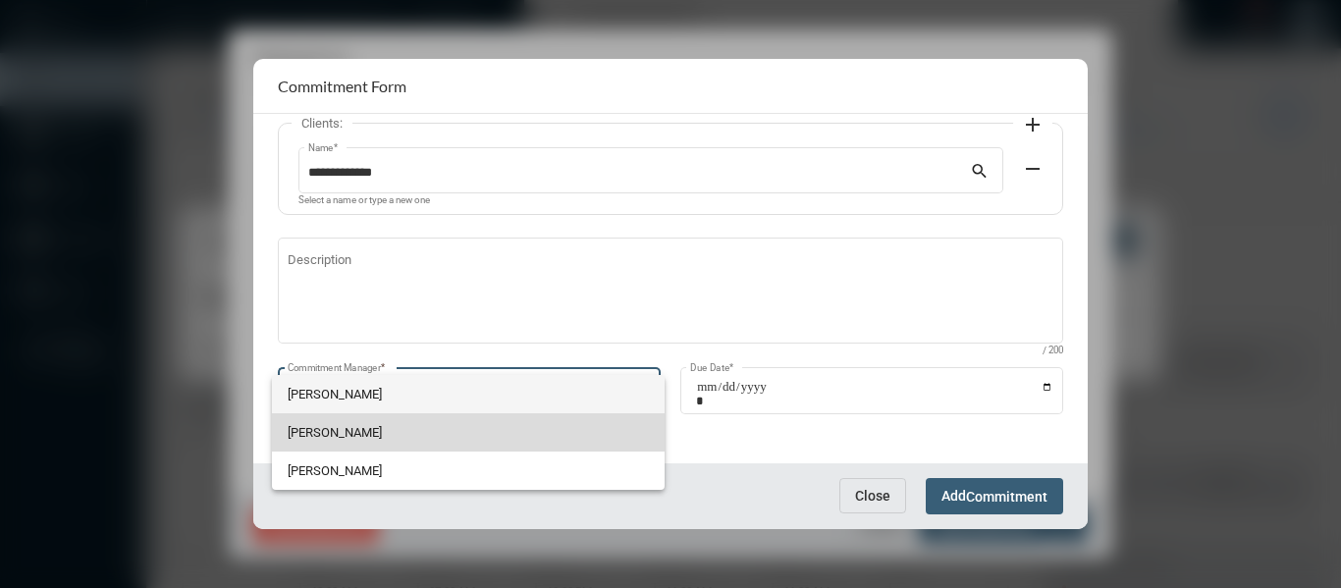
drag, startPoint x: 324, startPoint y: 428, endPoint x: 804, endPoint y: 416, distance: 480.1
click at [325, 428] on span "Holly Skelton" at bounding box center [468, 432] width 361 height 38
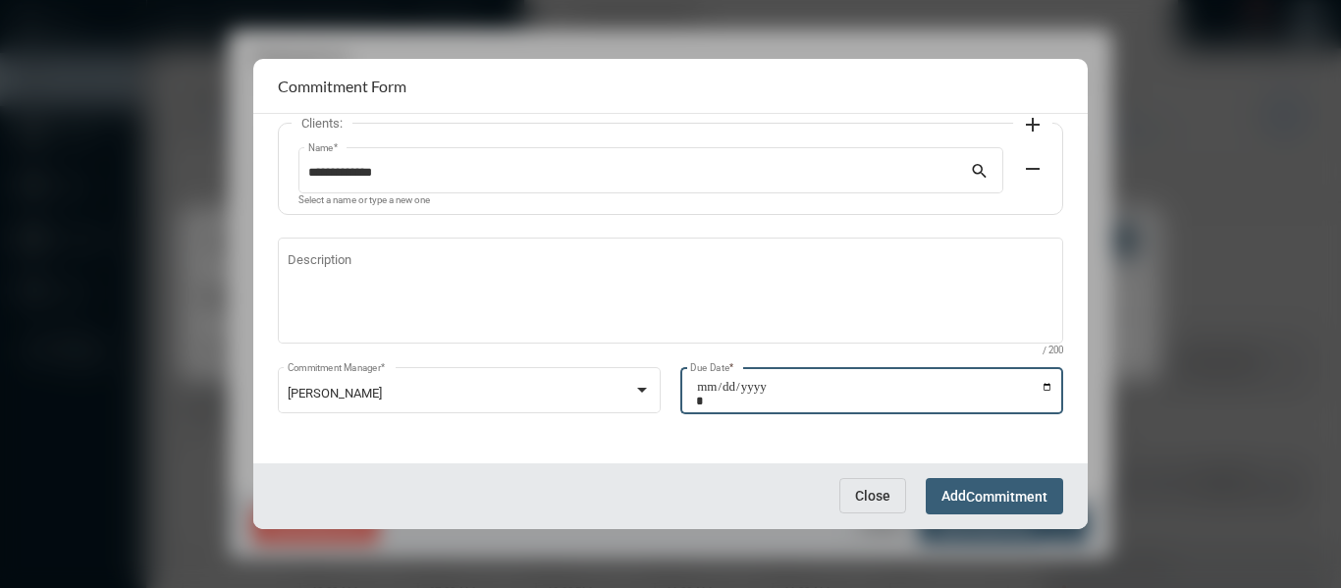
click at [1039, 385] on input "Due Date *" at bounding box center [874, 393] width 357 height 27
type input "**********"
click at [1037, 501] on span "Commitment" at bounding box center [1006, 497] width 81 height 16
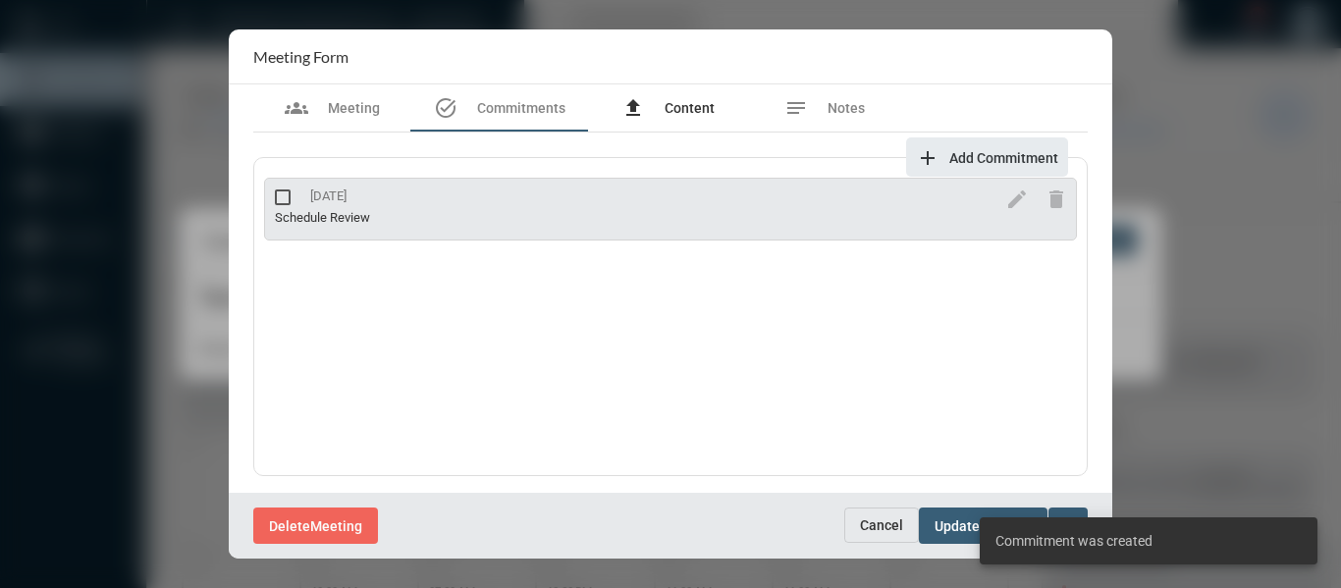
click at [683, 114] on span "Content" at bounding box center [690, 108] width 50 height 16
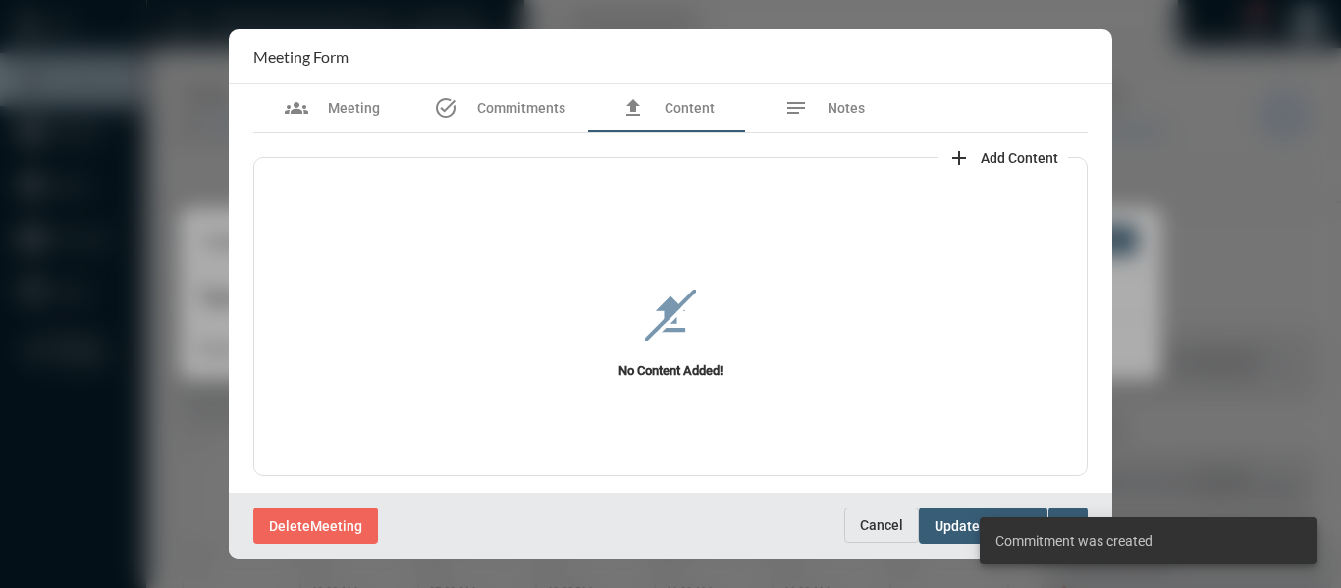
click at [994, 153] on span "Add Content" at bounding box center [1020, 158] width 78 height 16
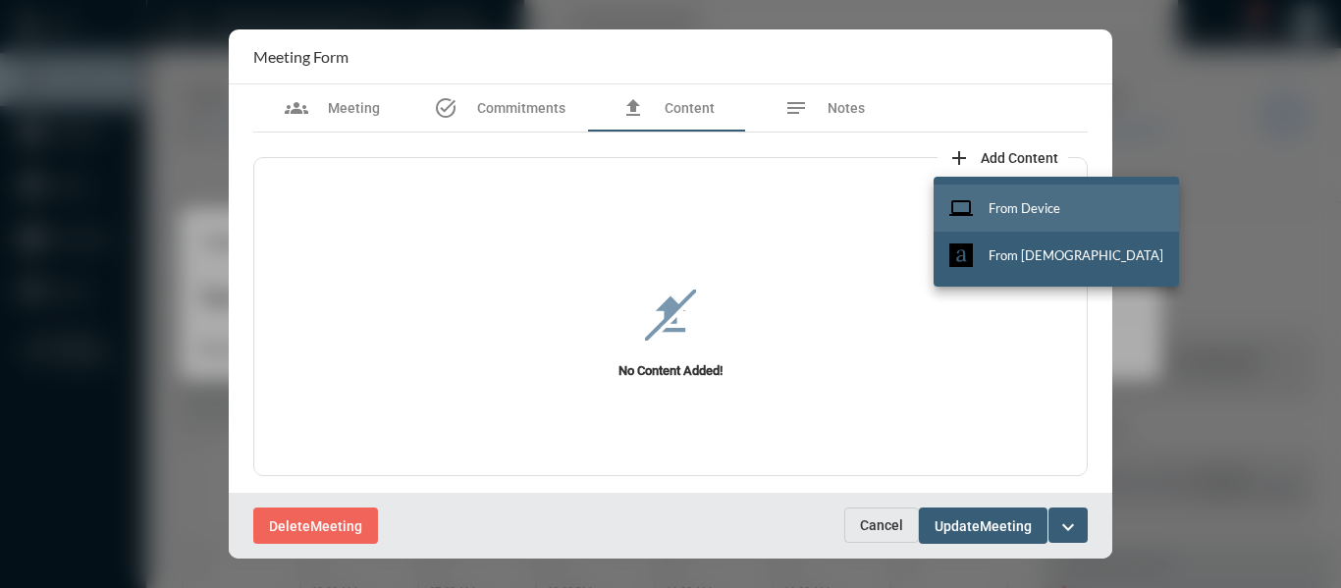
click at [1016, 201] on span "From Device" at bounding box center [1024, 208] width 72 height 16
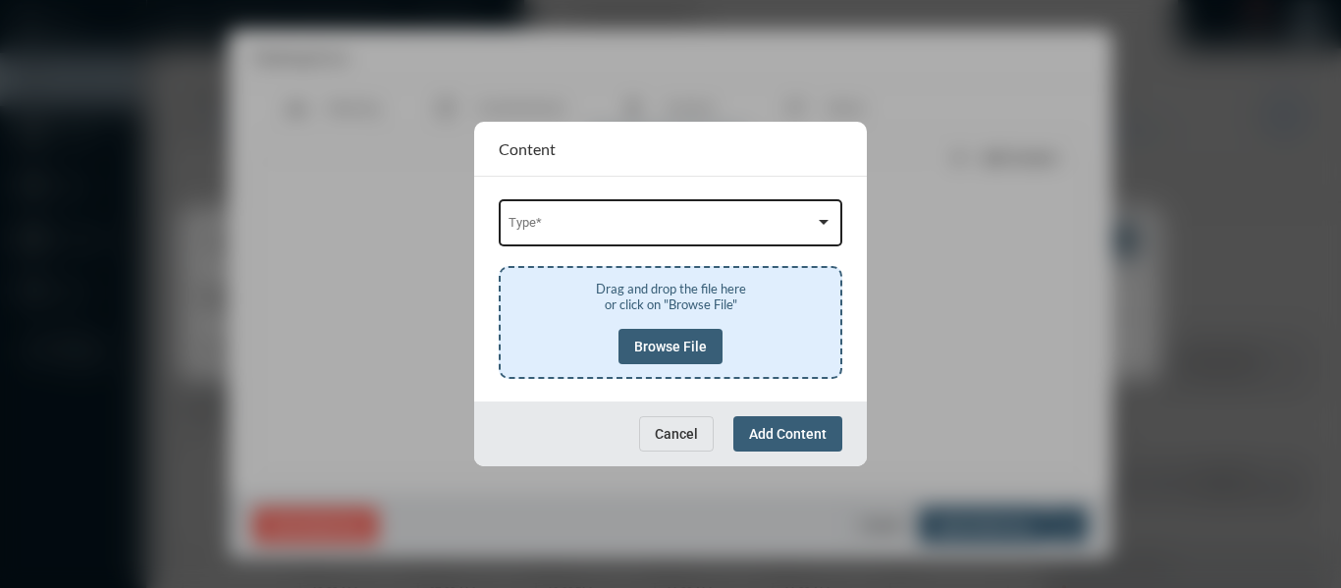
click at [743, 229] on span at bounding box center [661, 226] width 307 height 15
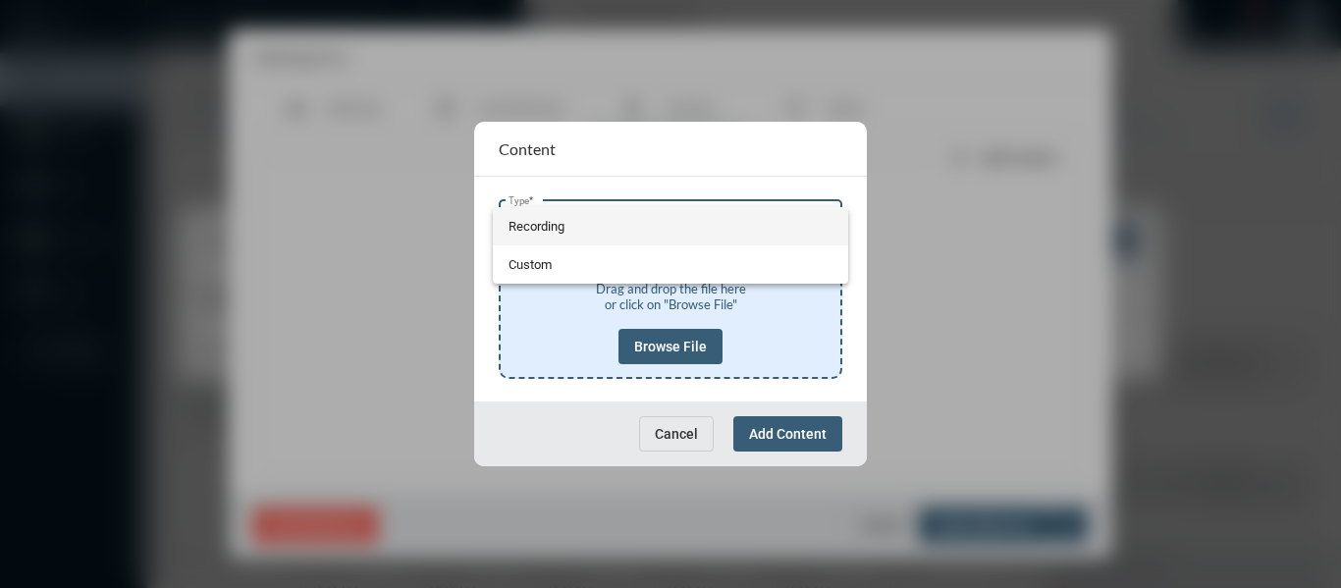
click at [517, 222] on span "Recording" at bounding box center [670, 226] width 325 height 38
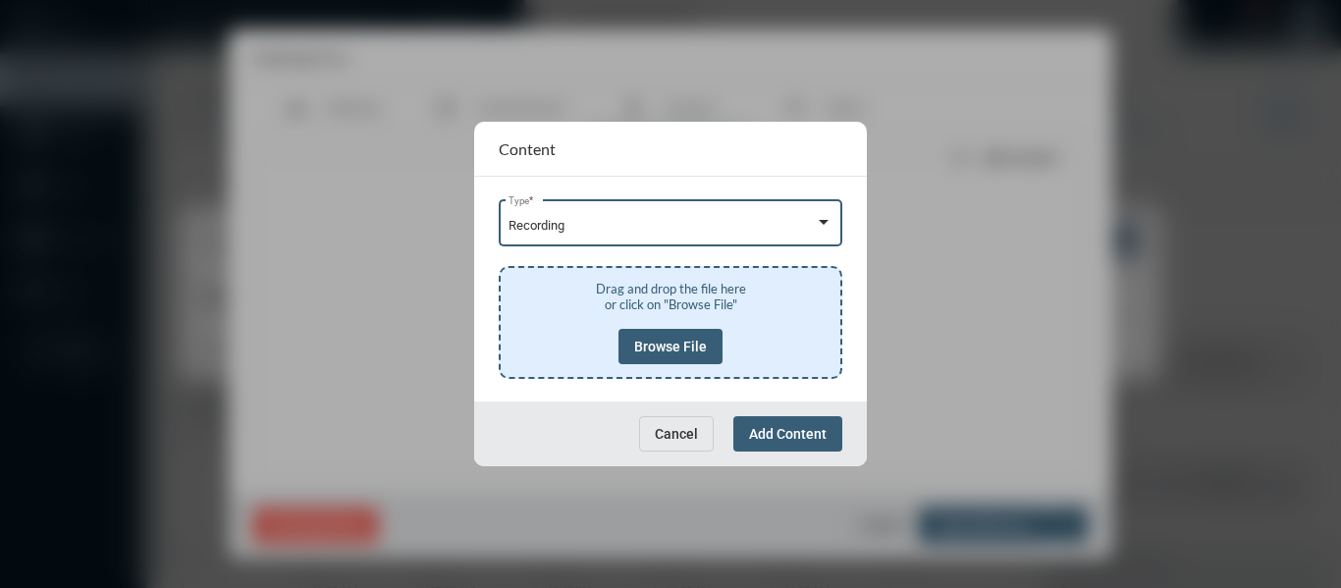
click at [683, 346] on span "Browse File" at bounding box center [670, 347] width 73 height 16
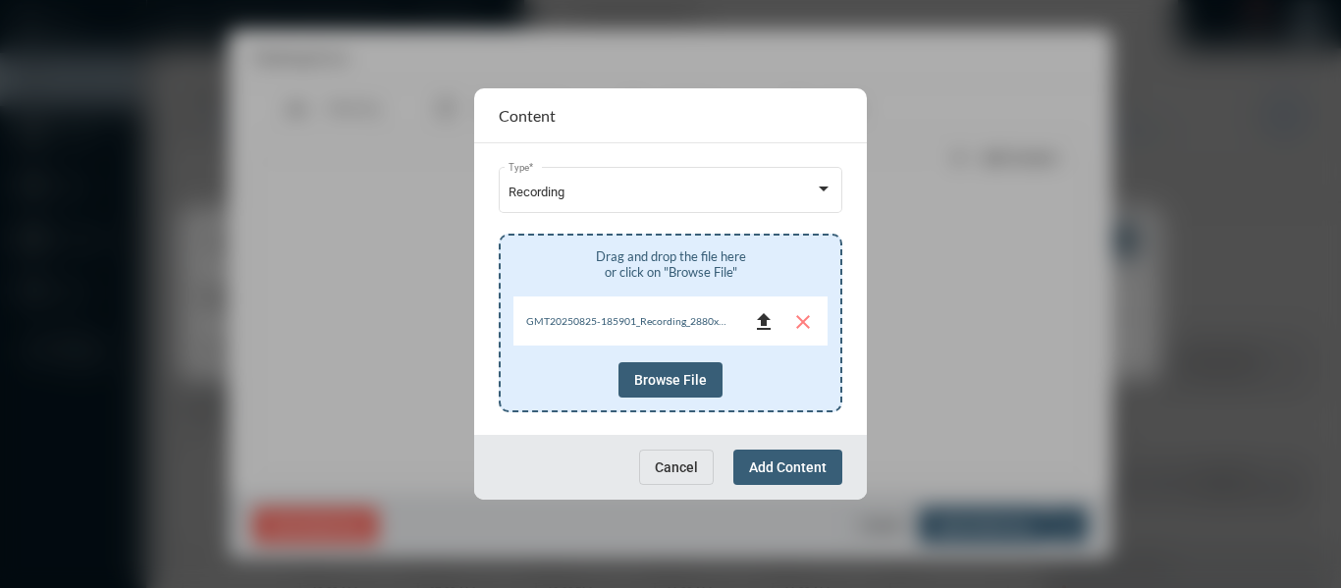
click at [765, 324] on mat-icon "file_upload" at bounding box center [764, 322] width 24 height 24
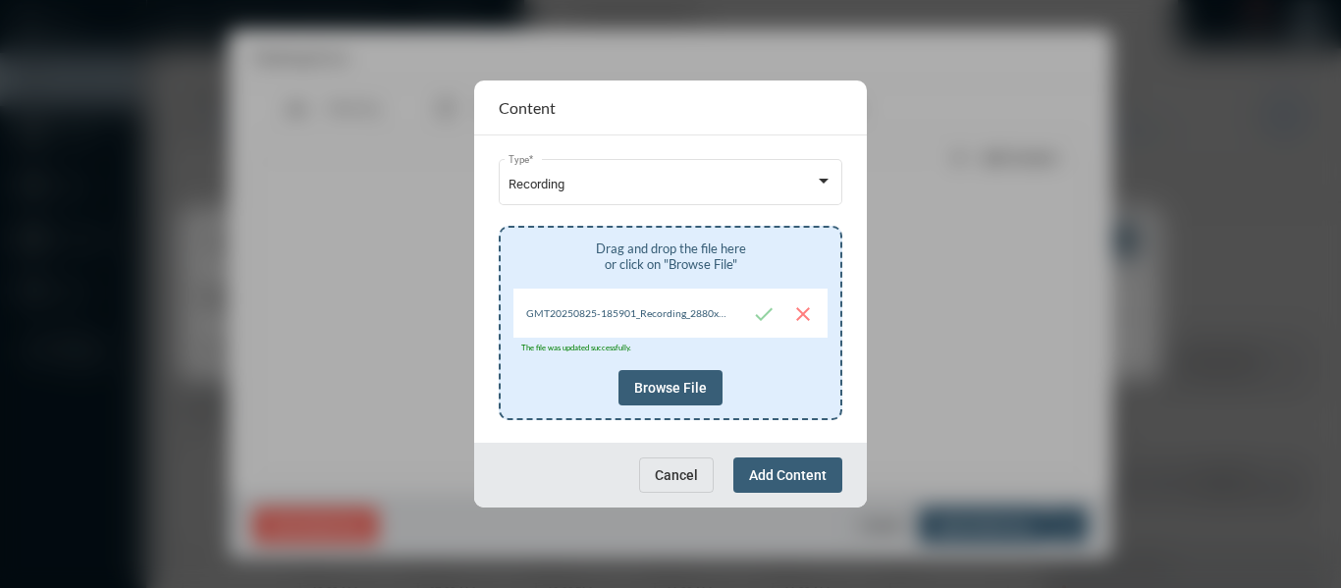
click at [772, 485] on button "Add Content" at bounding box center [787, 474] width 109 height 35
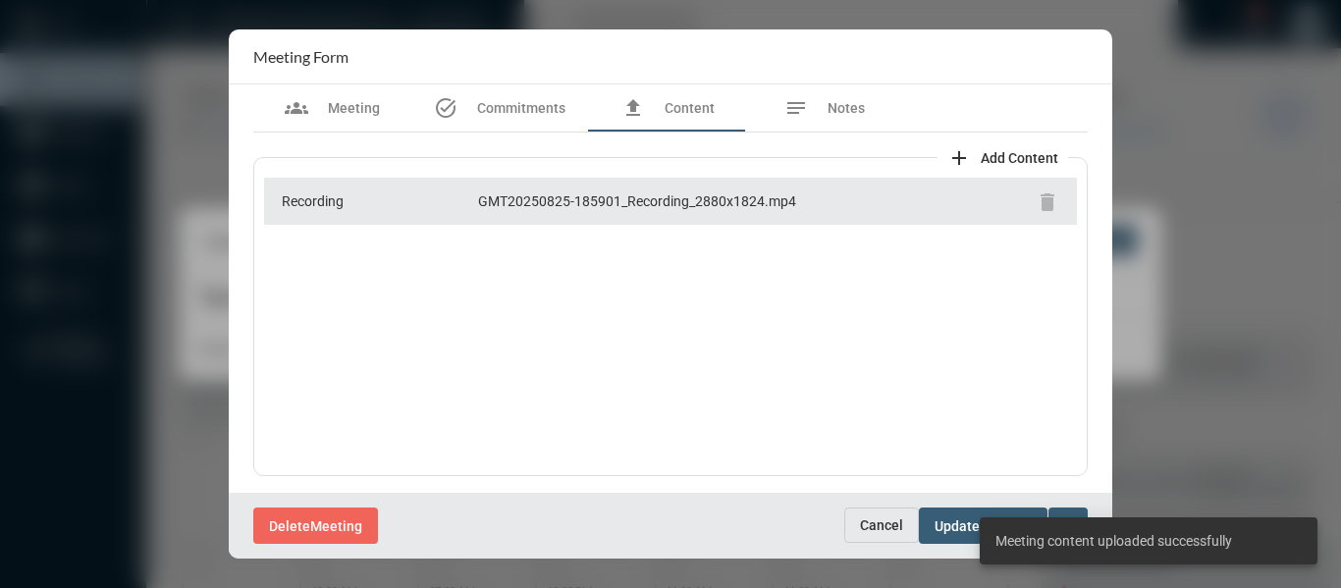
scroll to position [2, 0]
click at [671, 509] on div "Delete Meeting" at bounding box center [548, 525] width 591 height 36
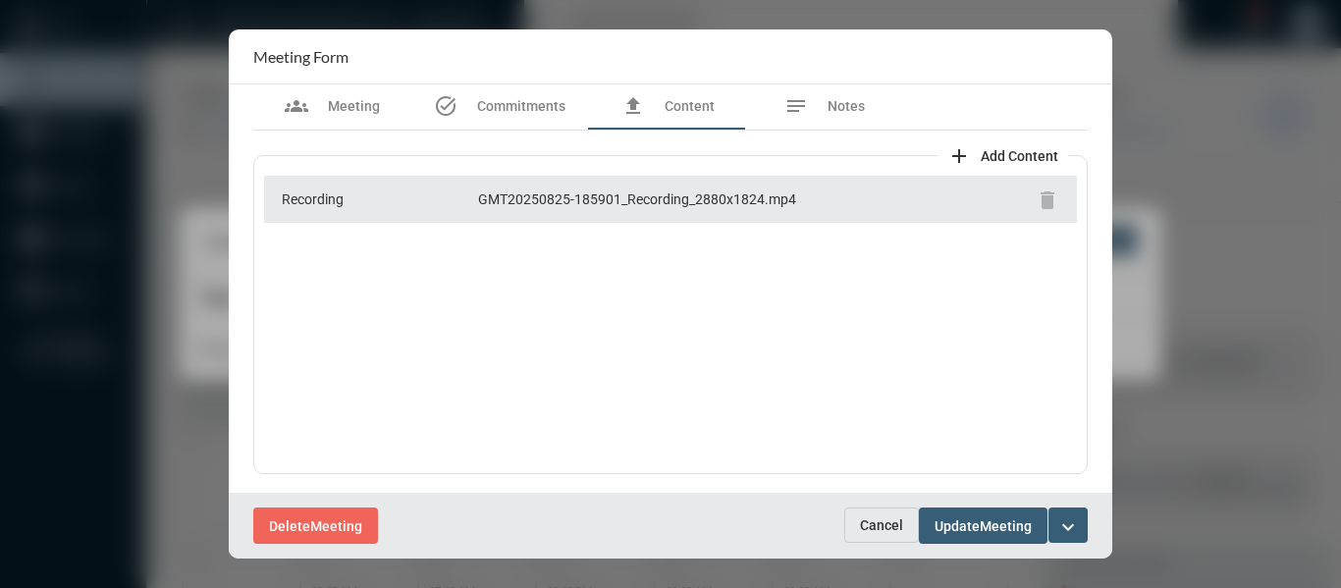
click at [1069, 515] on mat-icon "expand_more" at bounding box center [1068, 527] width 24 height 24
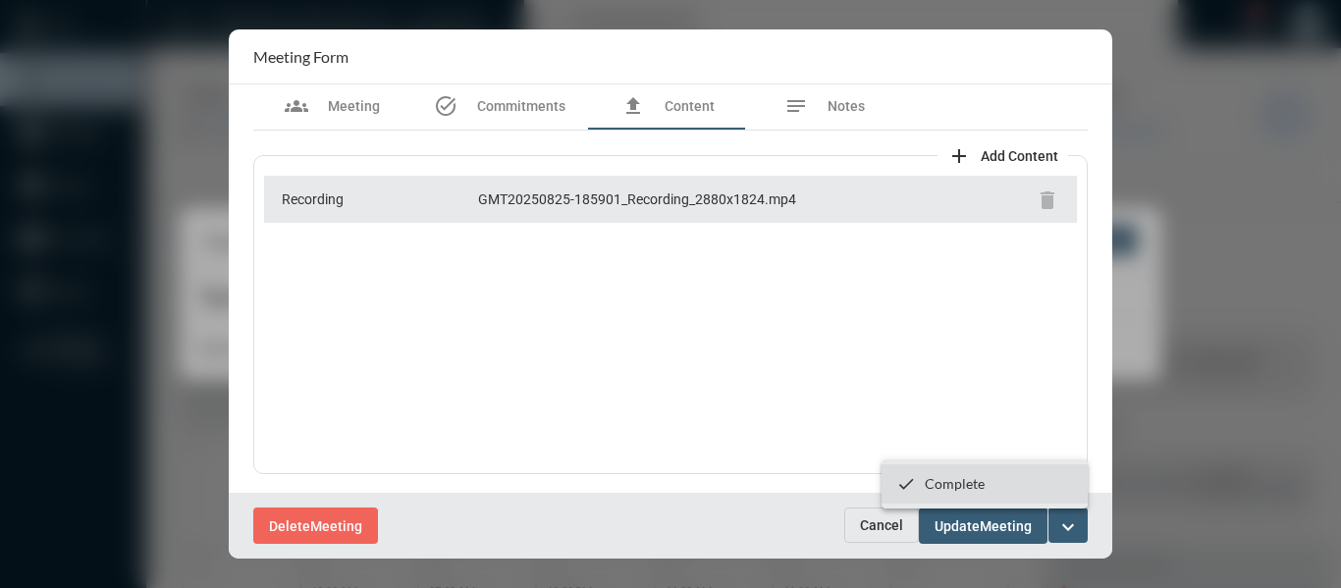
click at [962, 485] on p "Complete" at bounding box center [955, 483] width 60 height 17
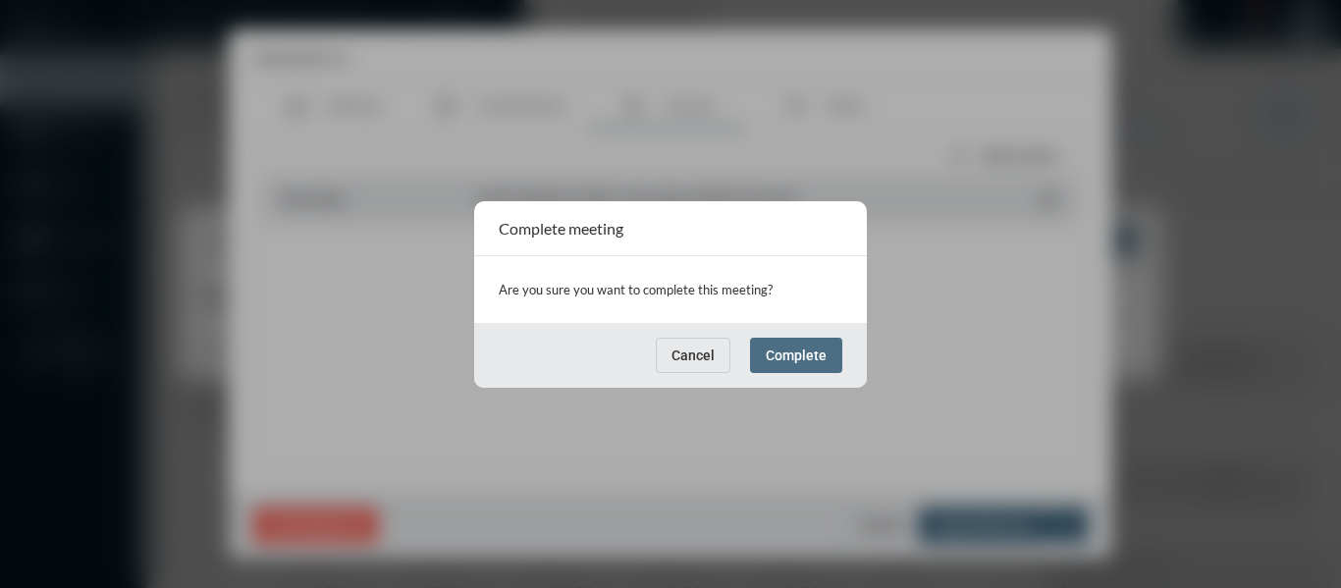
click at [809, 360] on span "Complete" at bounding box center [796, 355] width 61 height 16
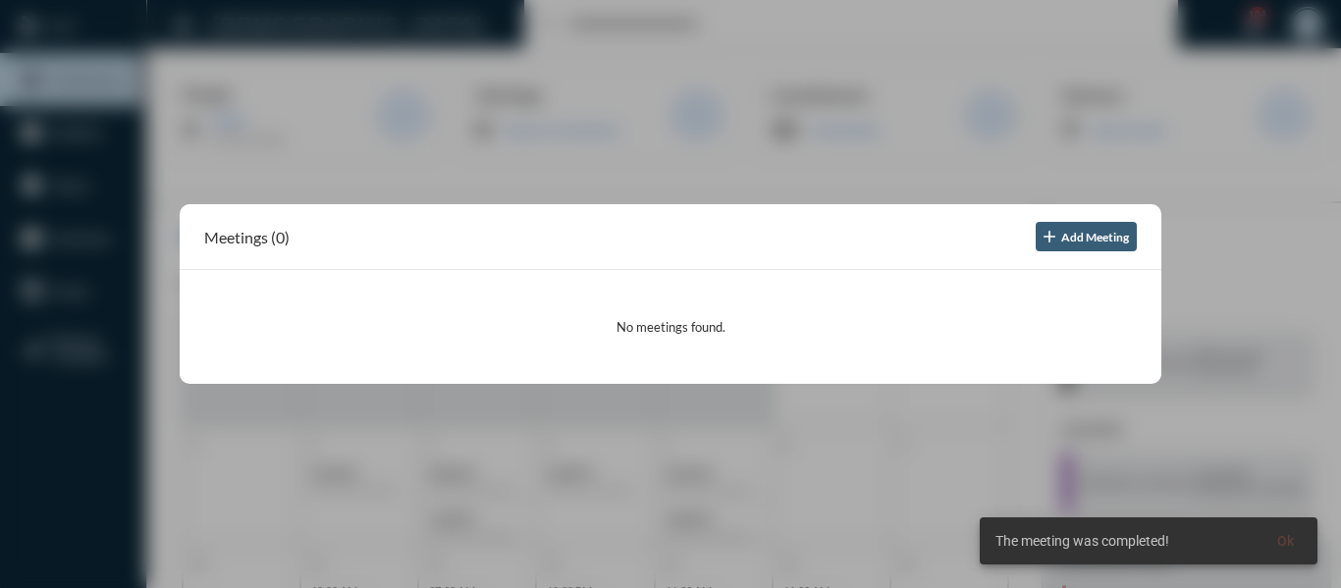
click at [715, 172] on div at bounding box center [670, 294] width 1341 height 588
